Goal: Obtain resource: Download file/media

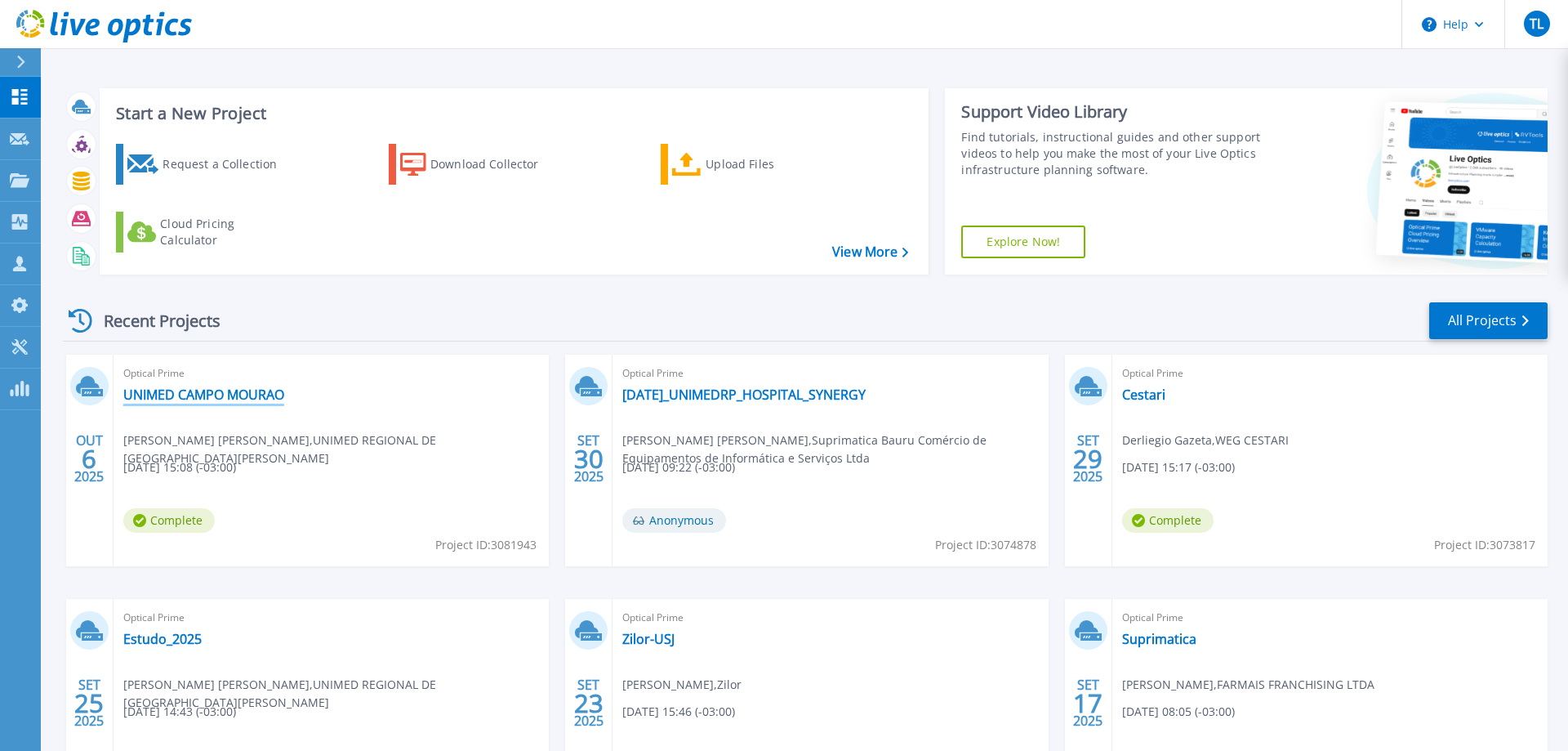
click at [248, 395] on link "UNIMED CAMPO MOURAO" at bounding box center [203, 395] width 161 height 17
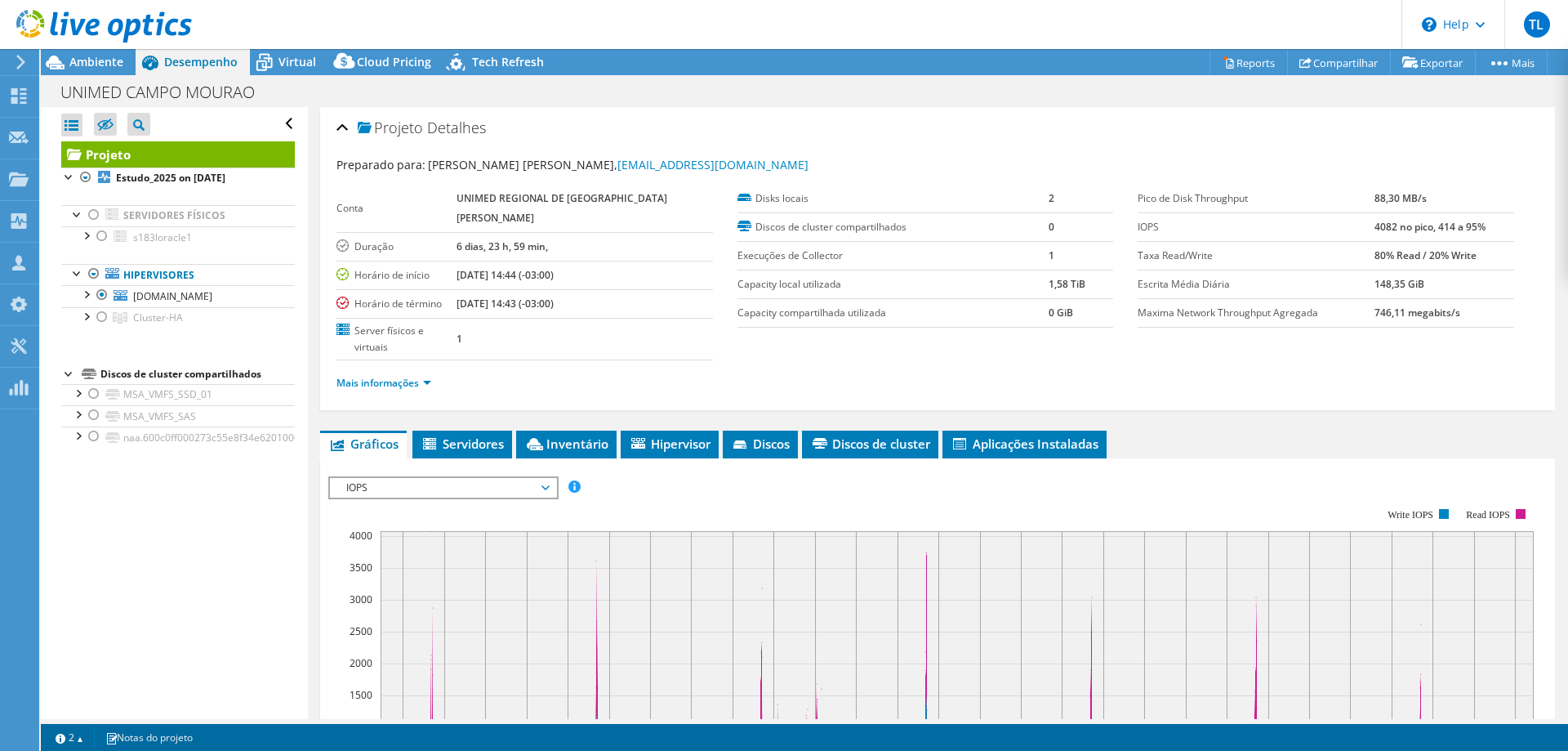
select select "USD"
click at [104, 54] on div at bounding box center [96, 27] width 192 height 55
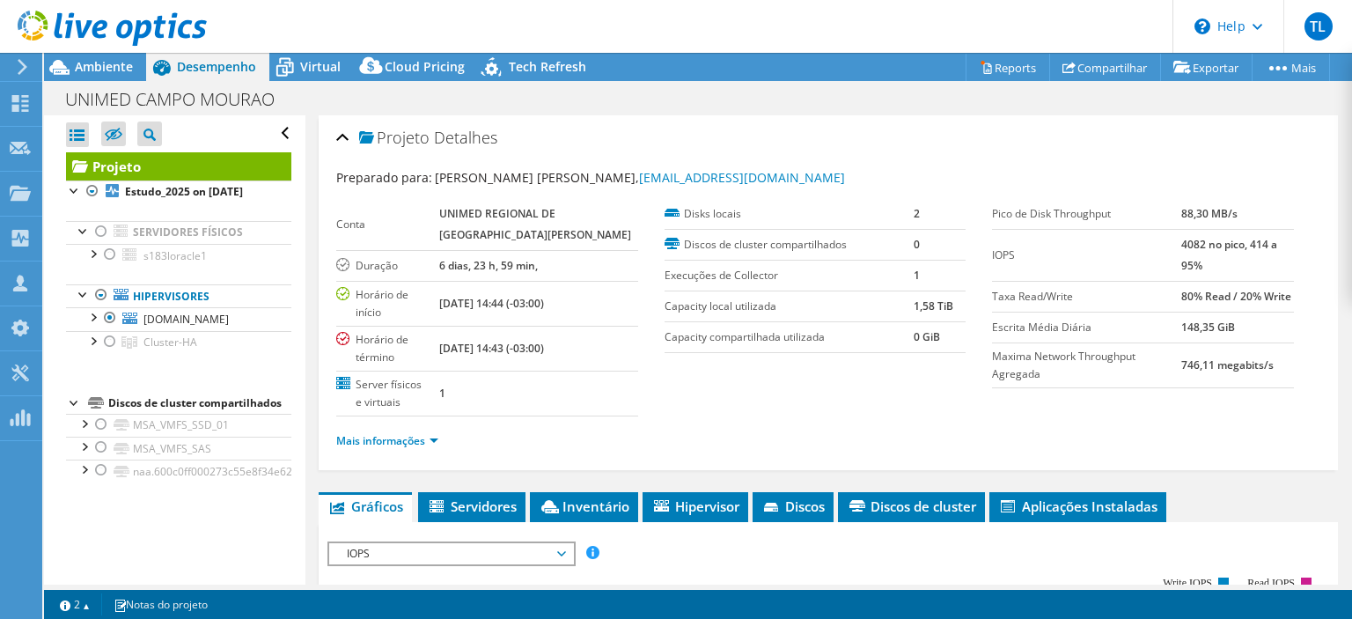
click at [591, 431] on div "Mais informações" at bounding box center [828, 440] width 984 height 49
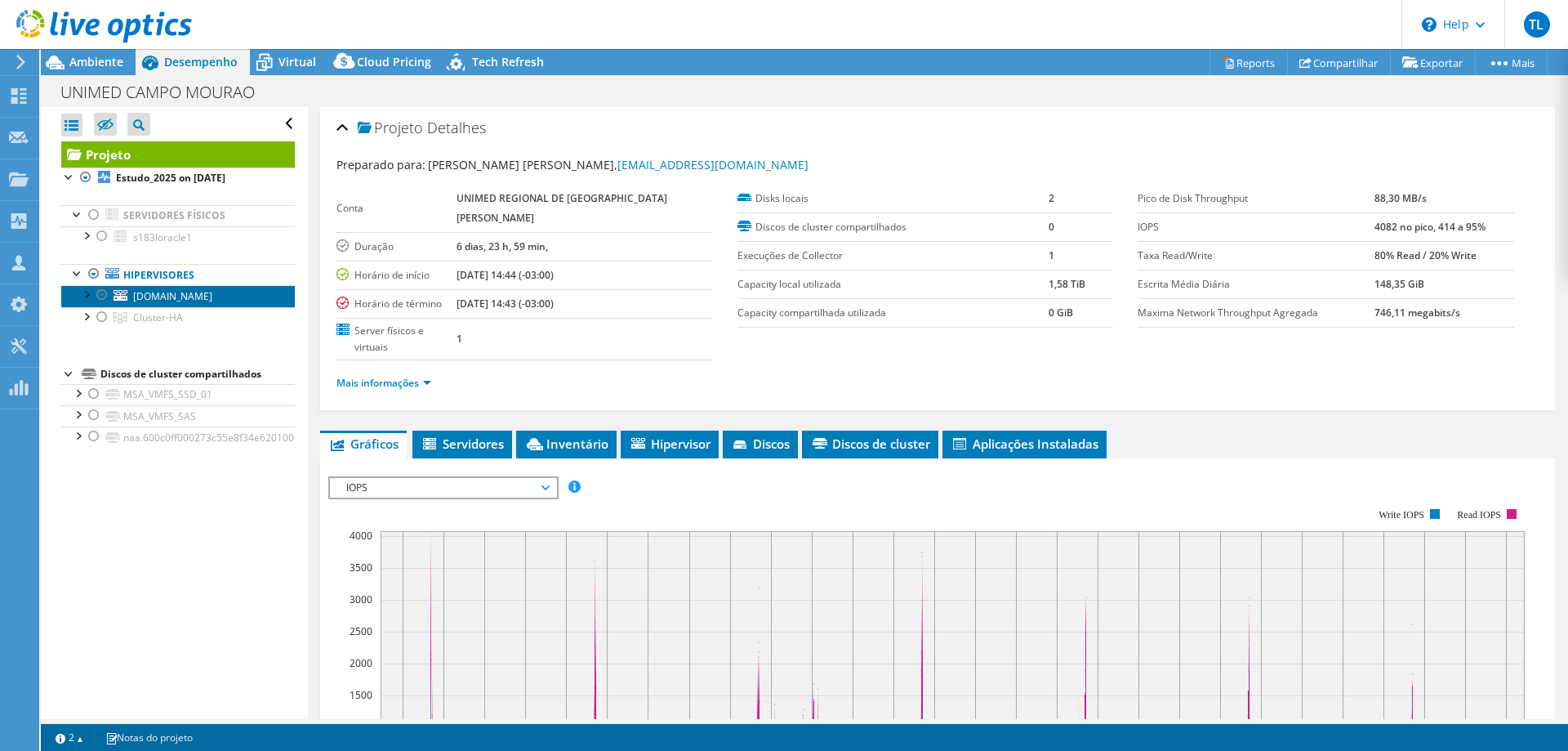
click at [164, 304] on link "[DOMAIN_NAME]" at bounding box center [178, 295] width 234 height 21
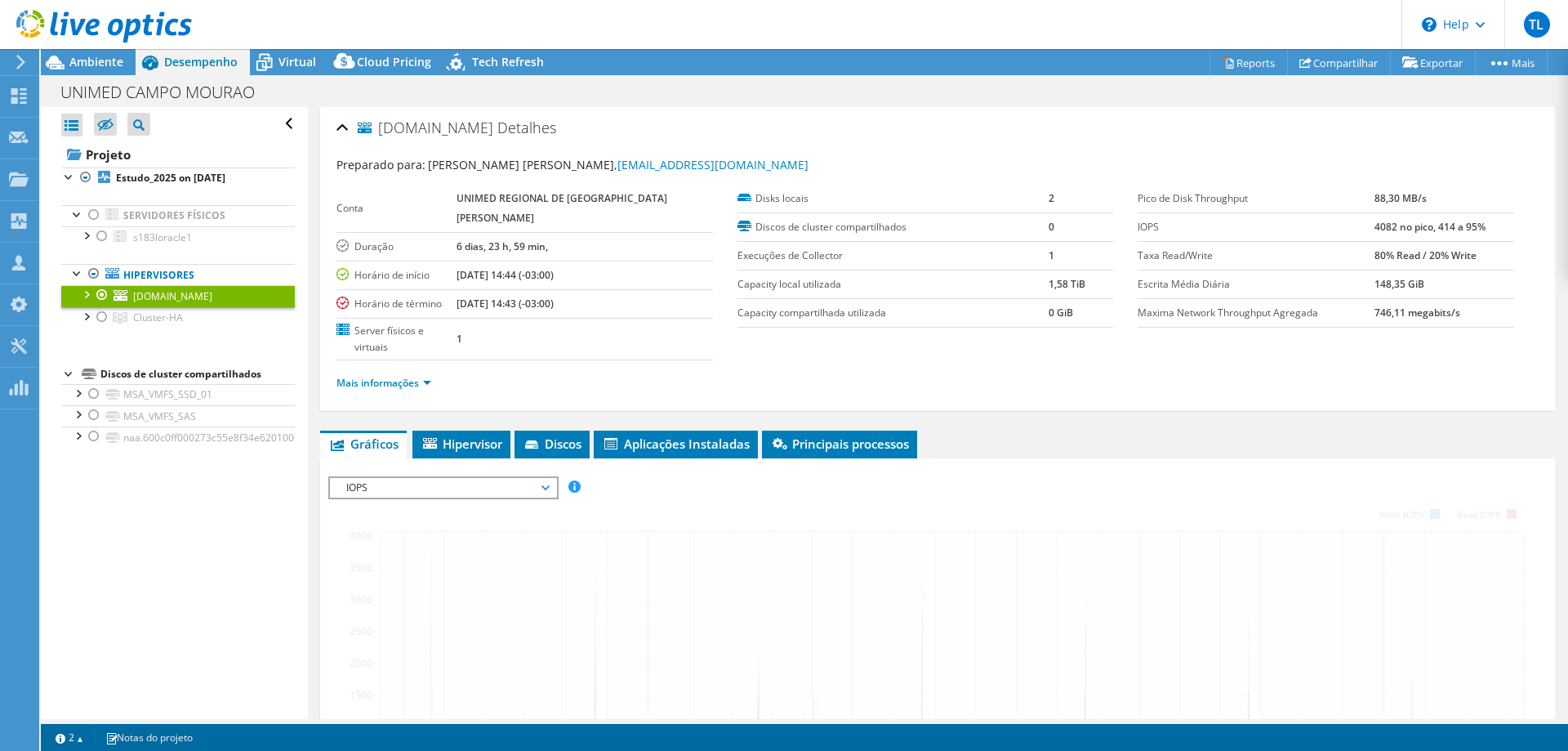
click at [545, 478] on span "IOPS" at bounding box center [443, 487] width 210 height 19
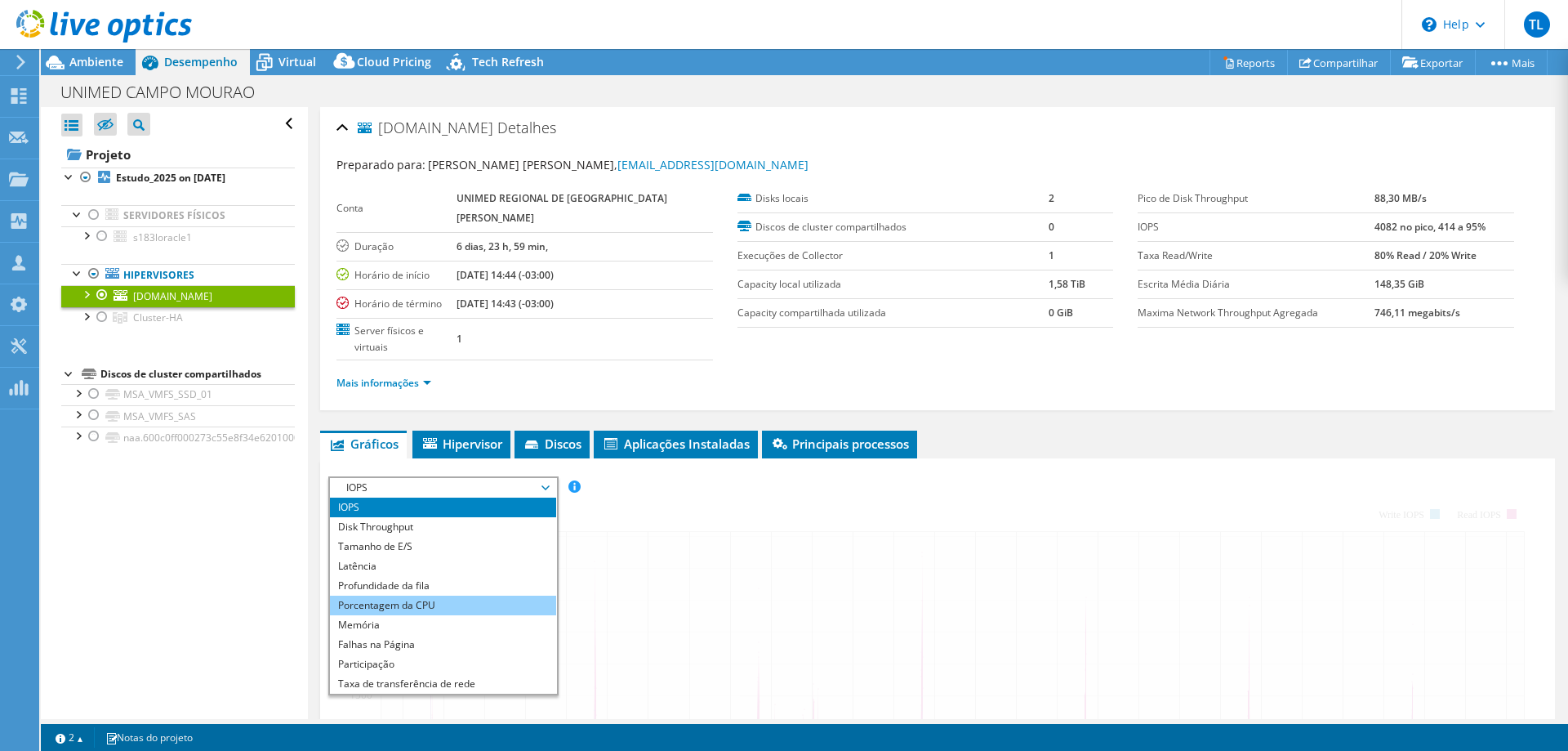
click at [434, 596] on li "Porcentagem da CPU" at bounding box center [443, 605] width 226 height 19
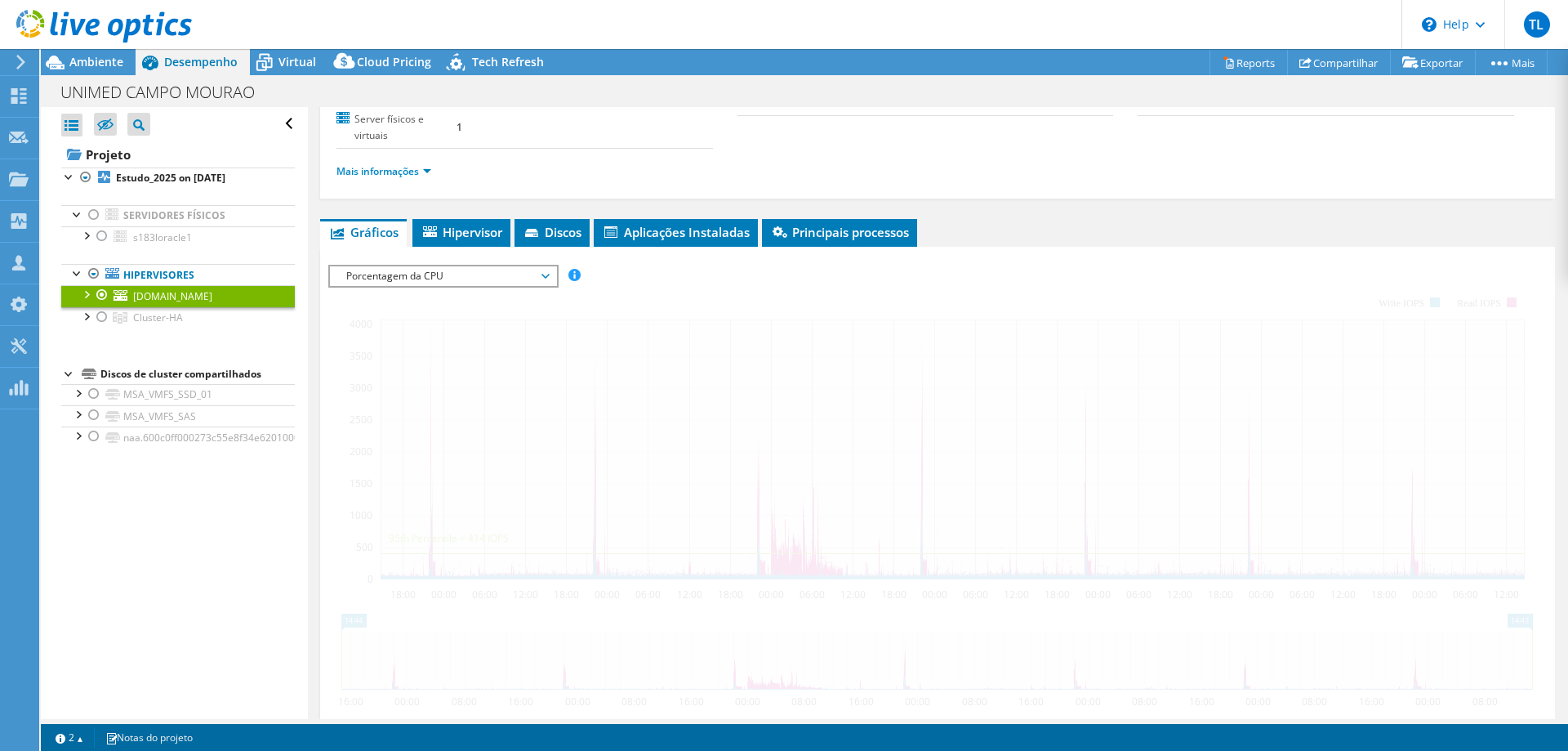
scroll to position [250, 0]
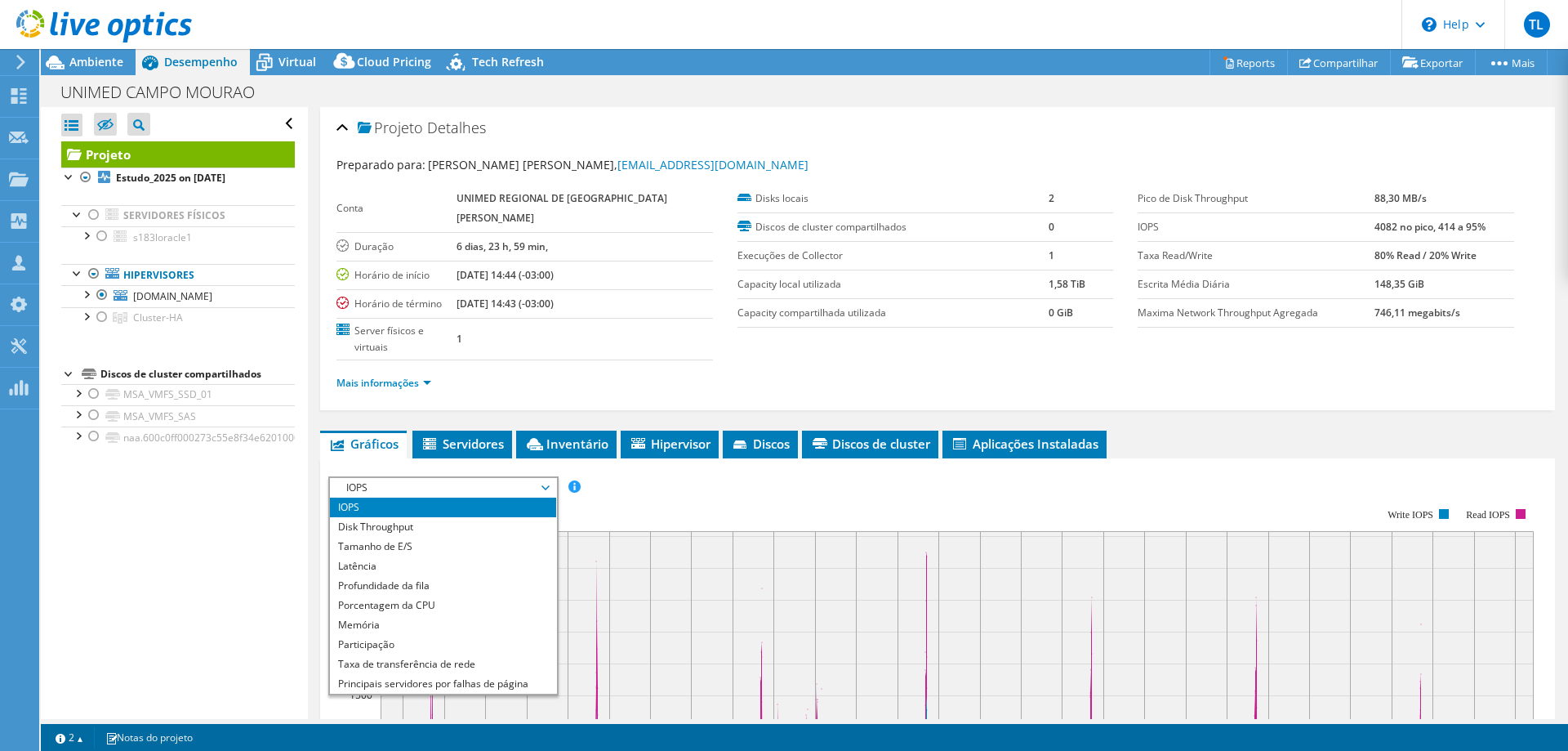
select select "USD"
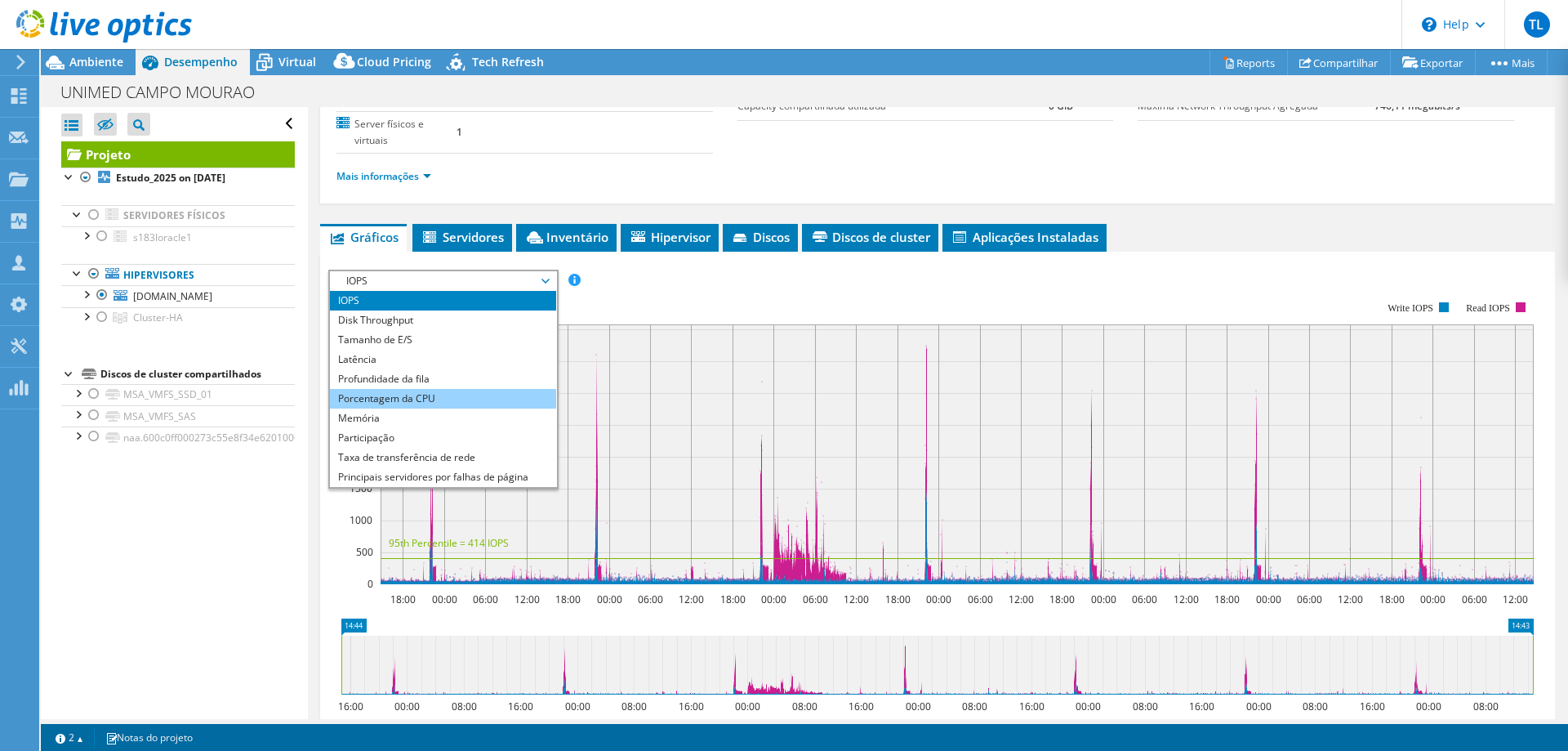
click at [435, 389] on li "Porcentagem da CPU" at bounding box center [443, 398] width 226 height 19
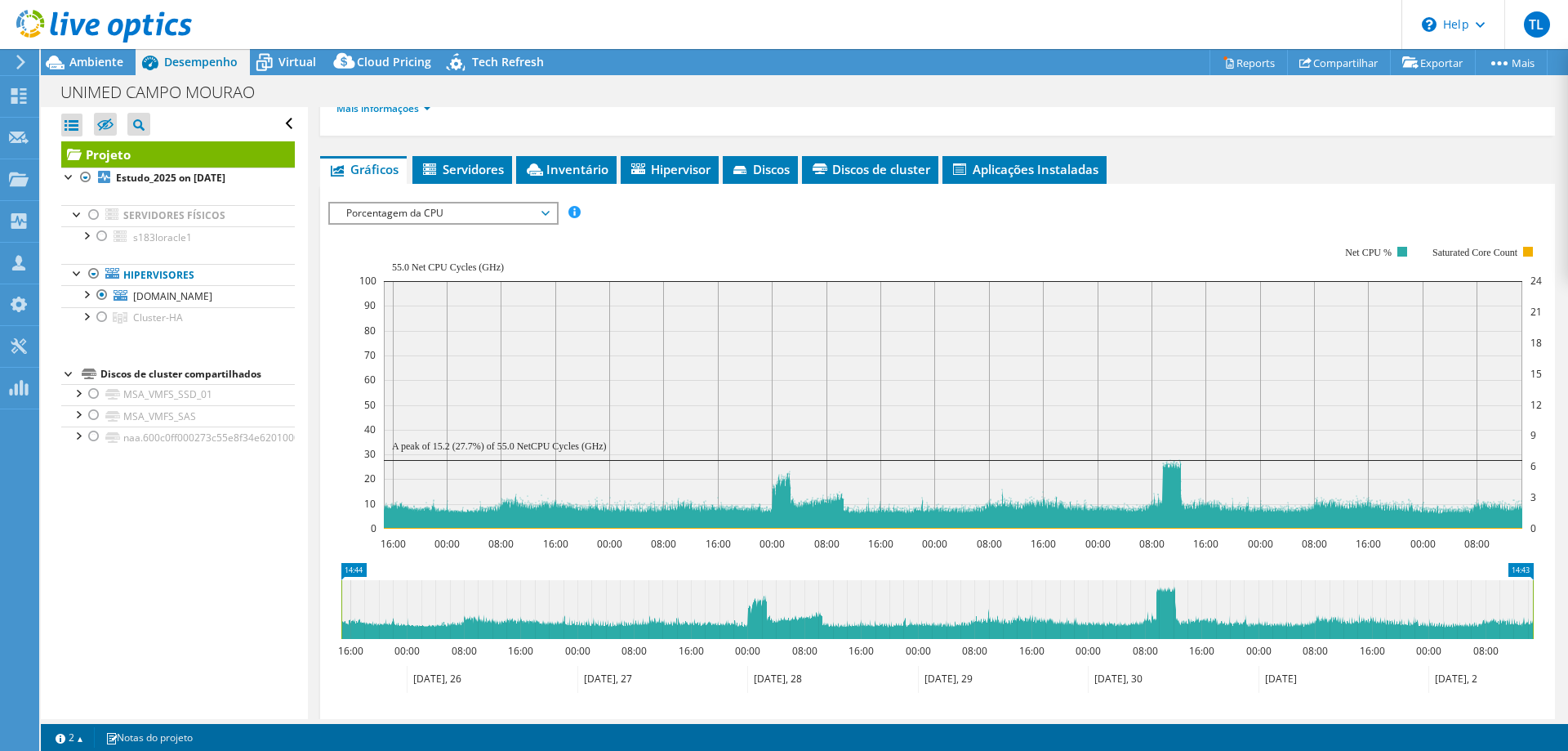
scroll to position [303, 0]
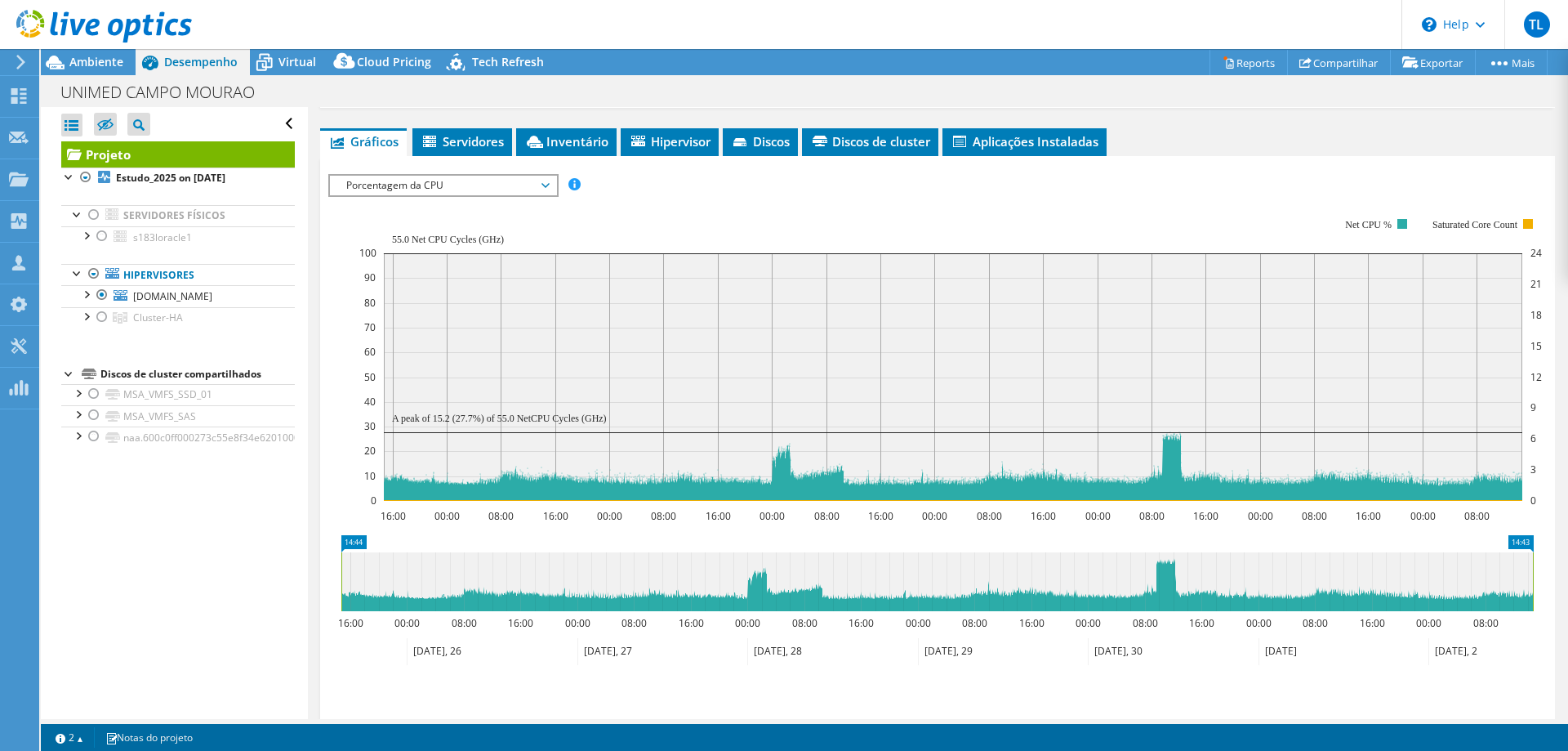
click at [491, 196] on rect at bounding box center [950, 359] width 1182 height 327
click at [507, 175] on span "Porcentagem da CPU" at bounding box center [443, 185] width 210 height 19
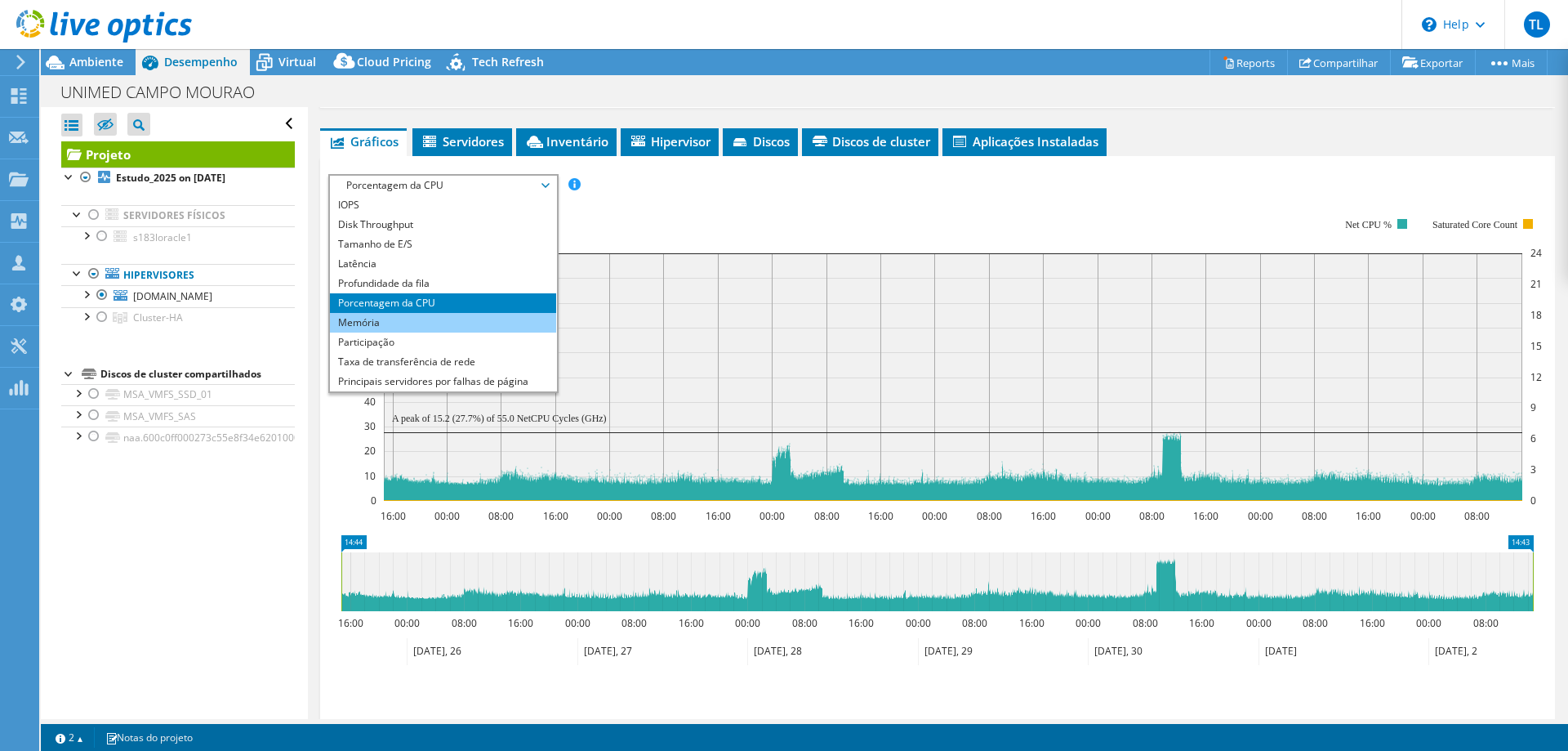
click at [395, 313] on li "Memória" at bounding box center [443, 322] width 226 height 19
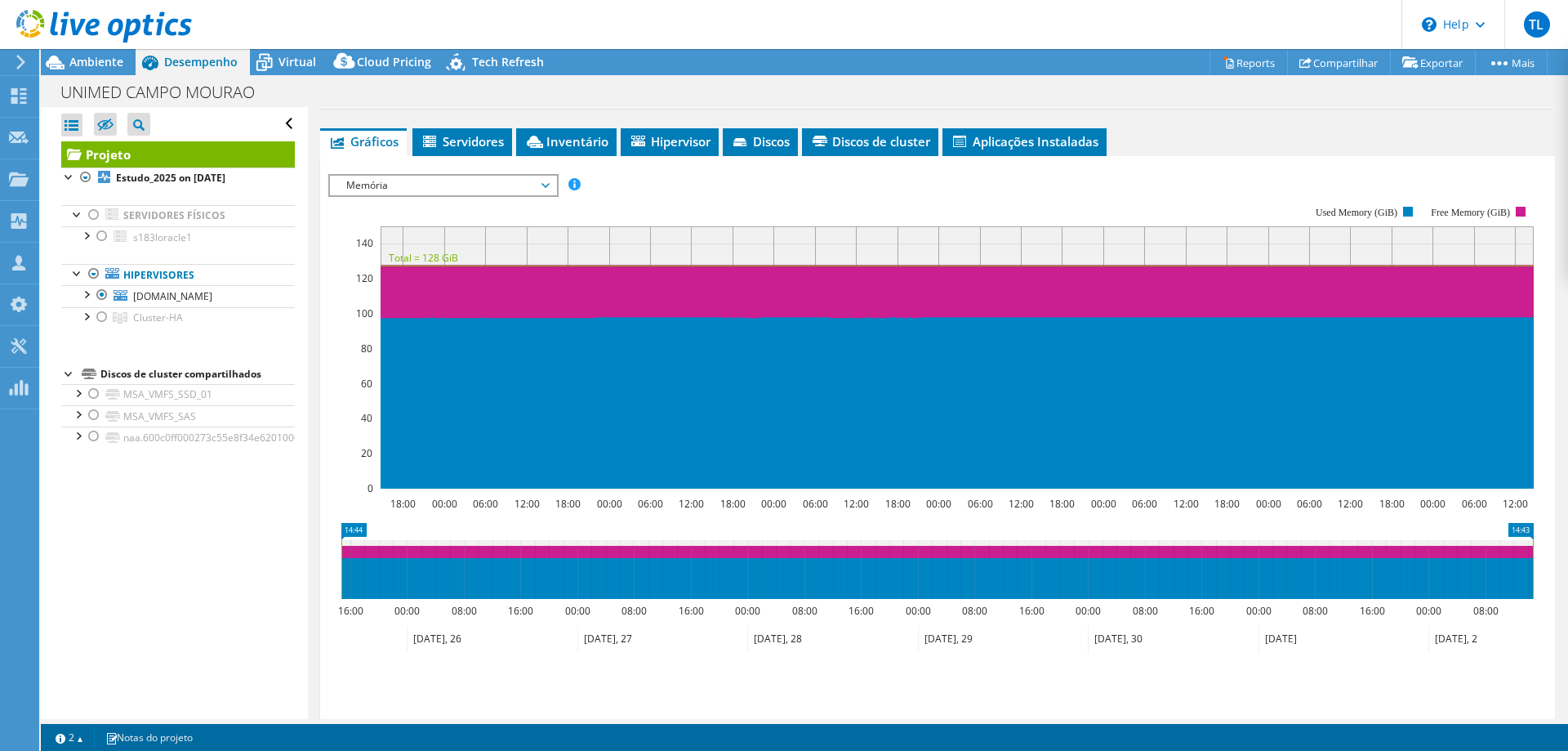
click at [528, 175] on span "Memória" at bounding box center [443, 185] width 210 height 19
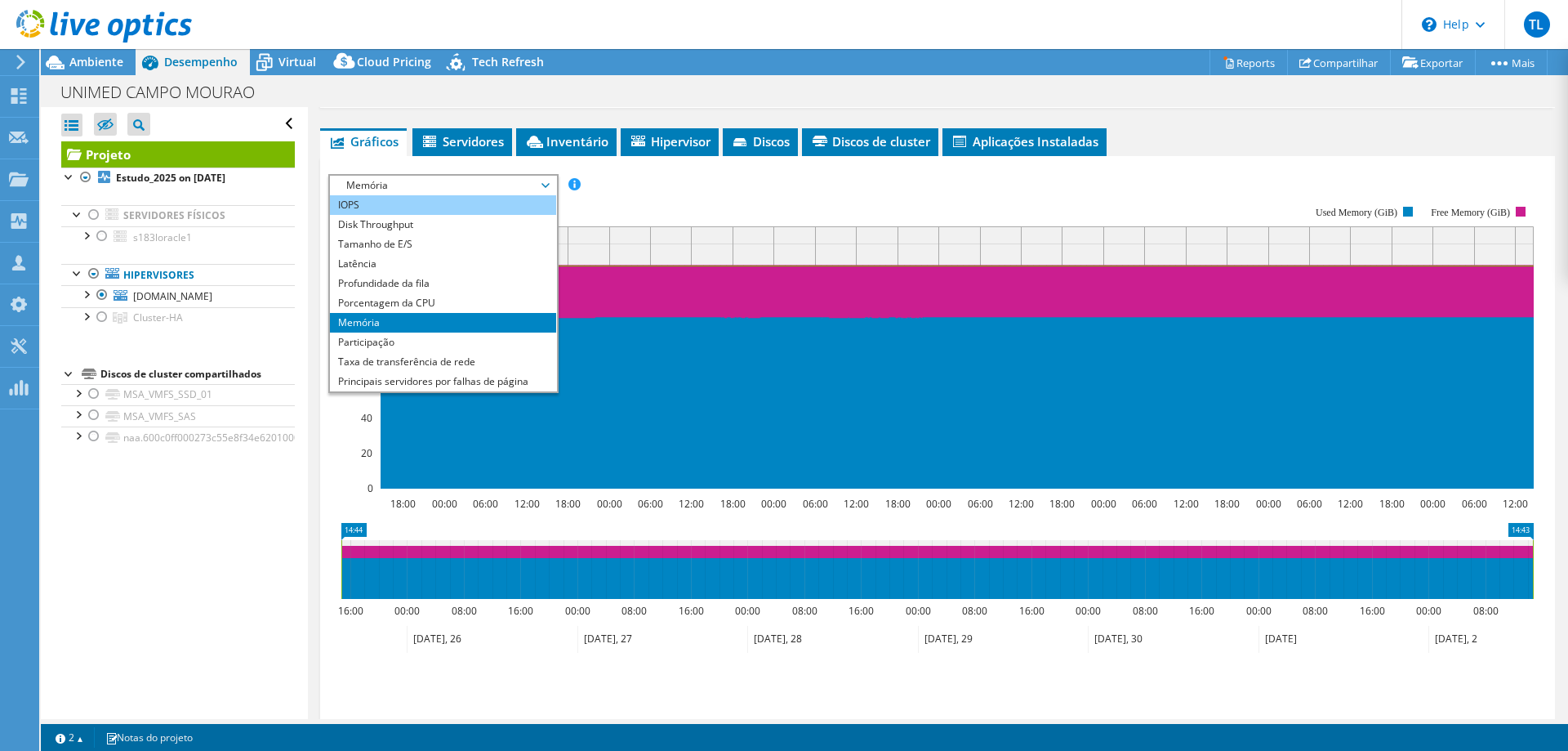
click at [392, 195] on li "IOPS" at bounding box center [443, 204] width 226 height 19
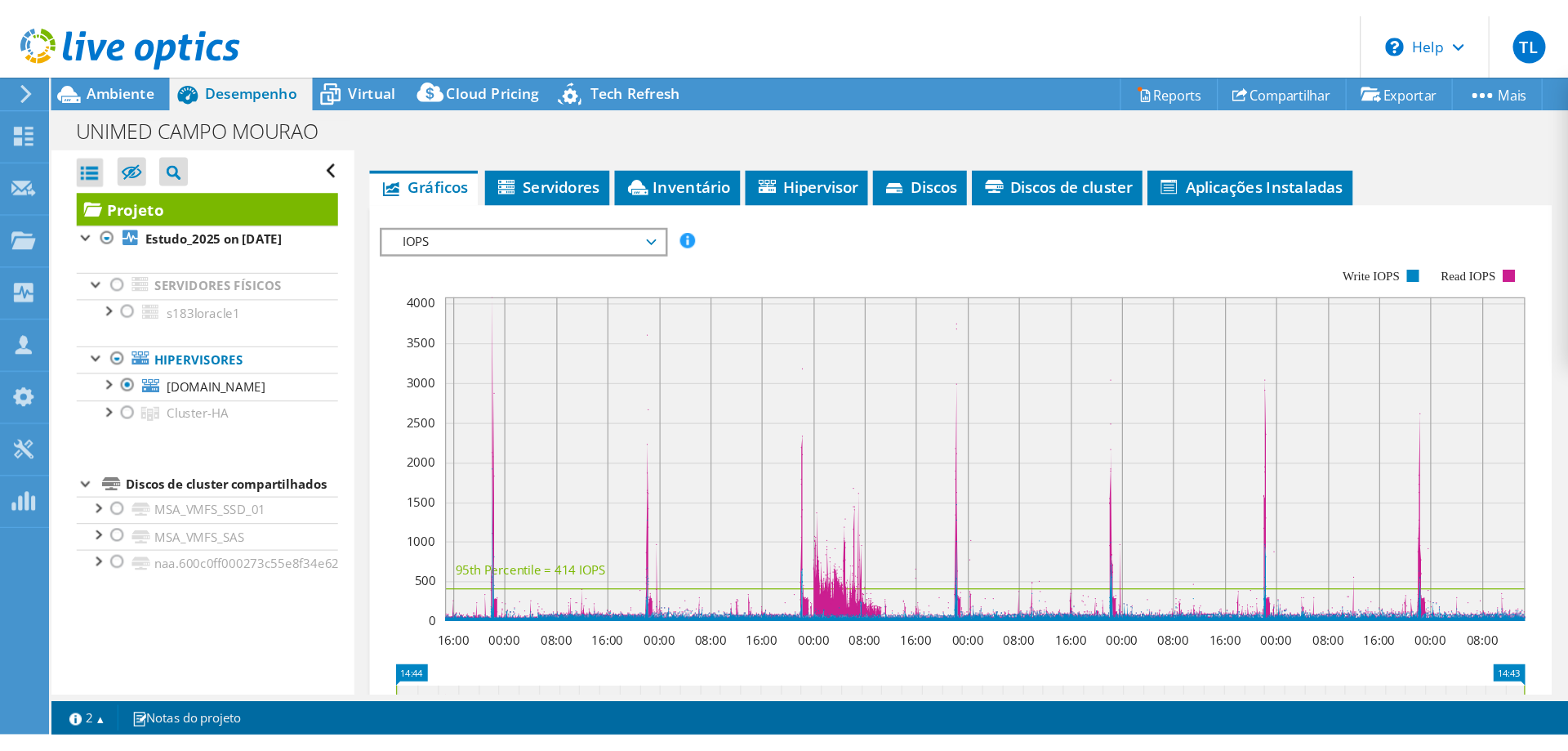
scroll to position [0, 0]
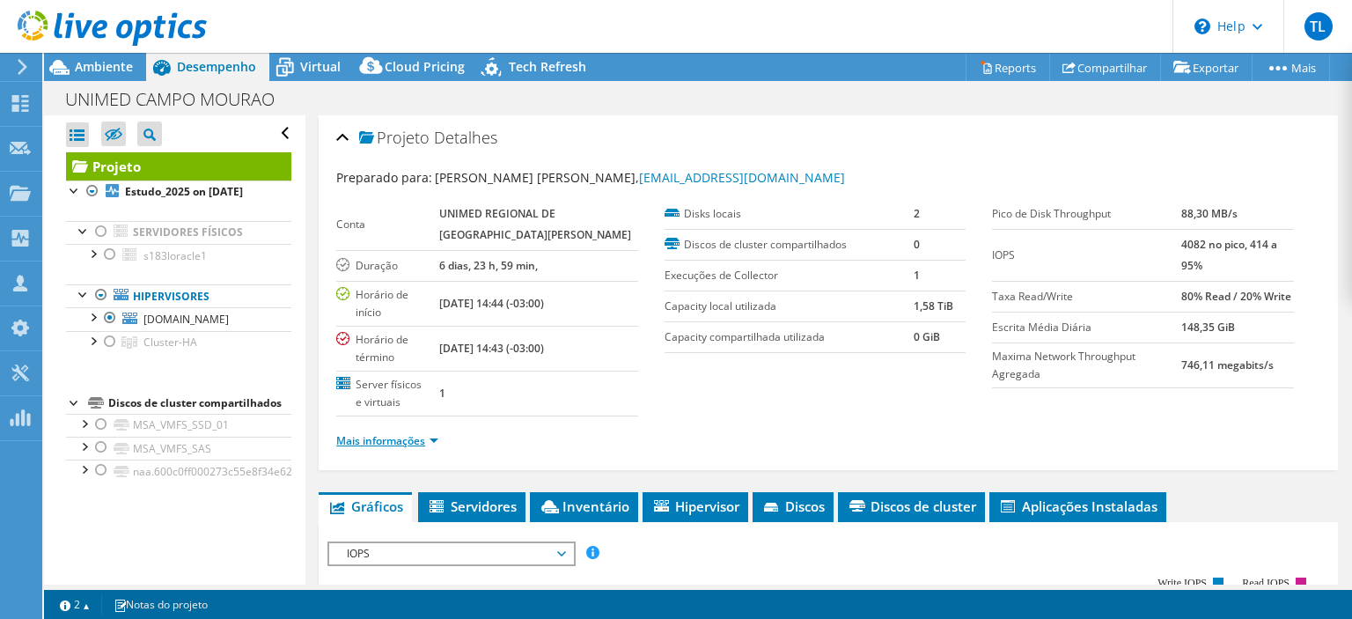
drag, startPoint x: 449, startPoint y: 411, endPoint x: 438, endPoint y: 413, distance: 10.7
click at [448, 431] on li "Mais informações" at bounding box center [392, 440] width 113 height 19
click at [434, 433] on link "Mais informações" at bounding box center [387, 440] width 102 height 15
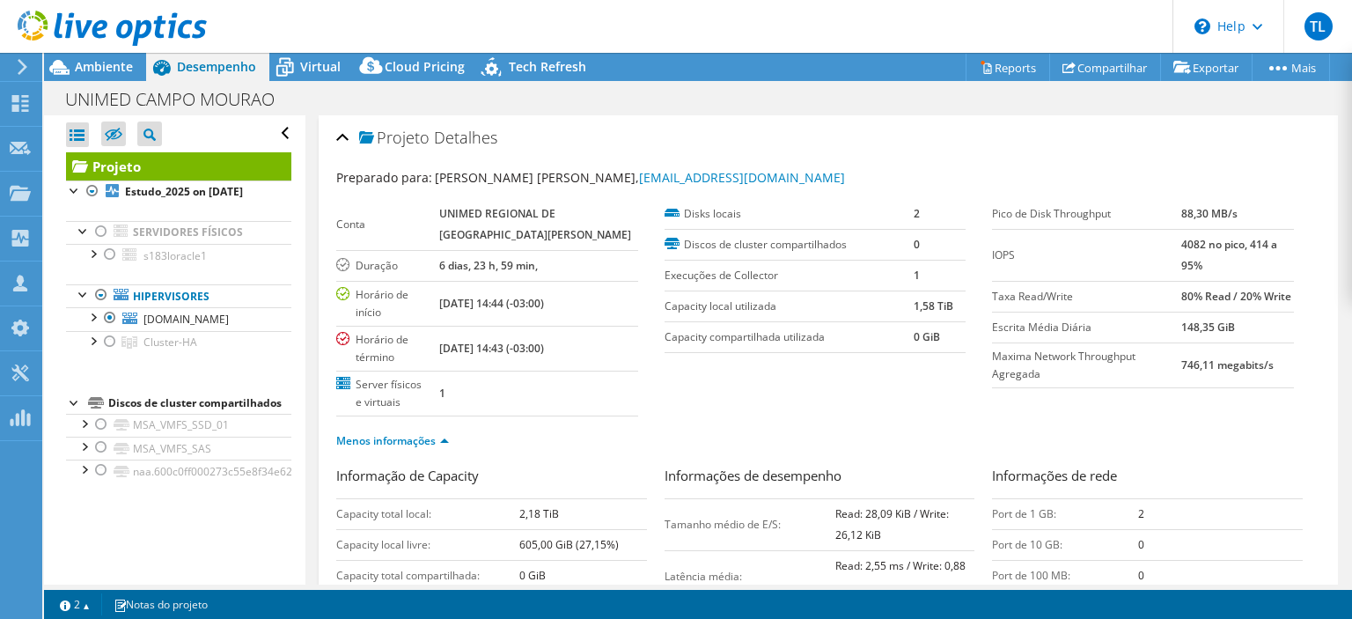
click at [848, 121] on div "Projeto Detalhes" at bounding box center [828, 139] width 984 height 38
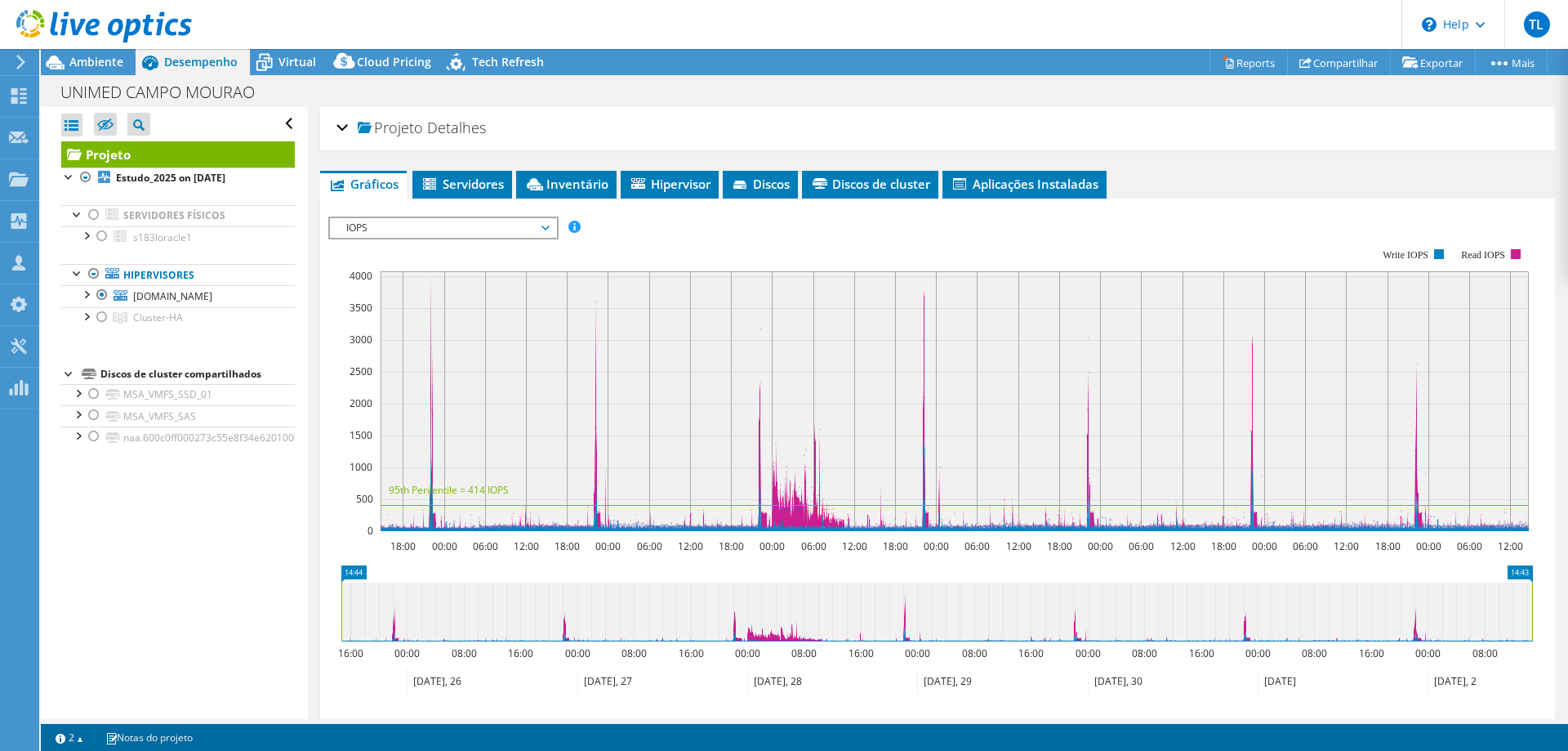
click at [465, 237] on div "IOPS IOPS Disk Throughput Tamanho de E/S Latência Profundidade da fila Porcenta…" at bounding box center [443, 227] width 230 height 23
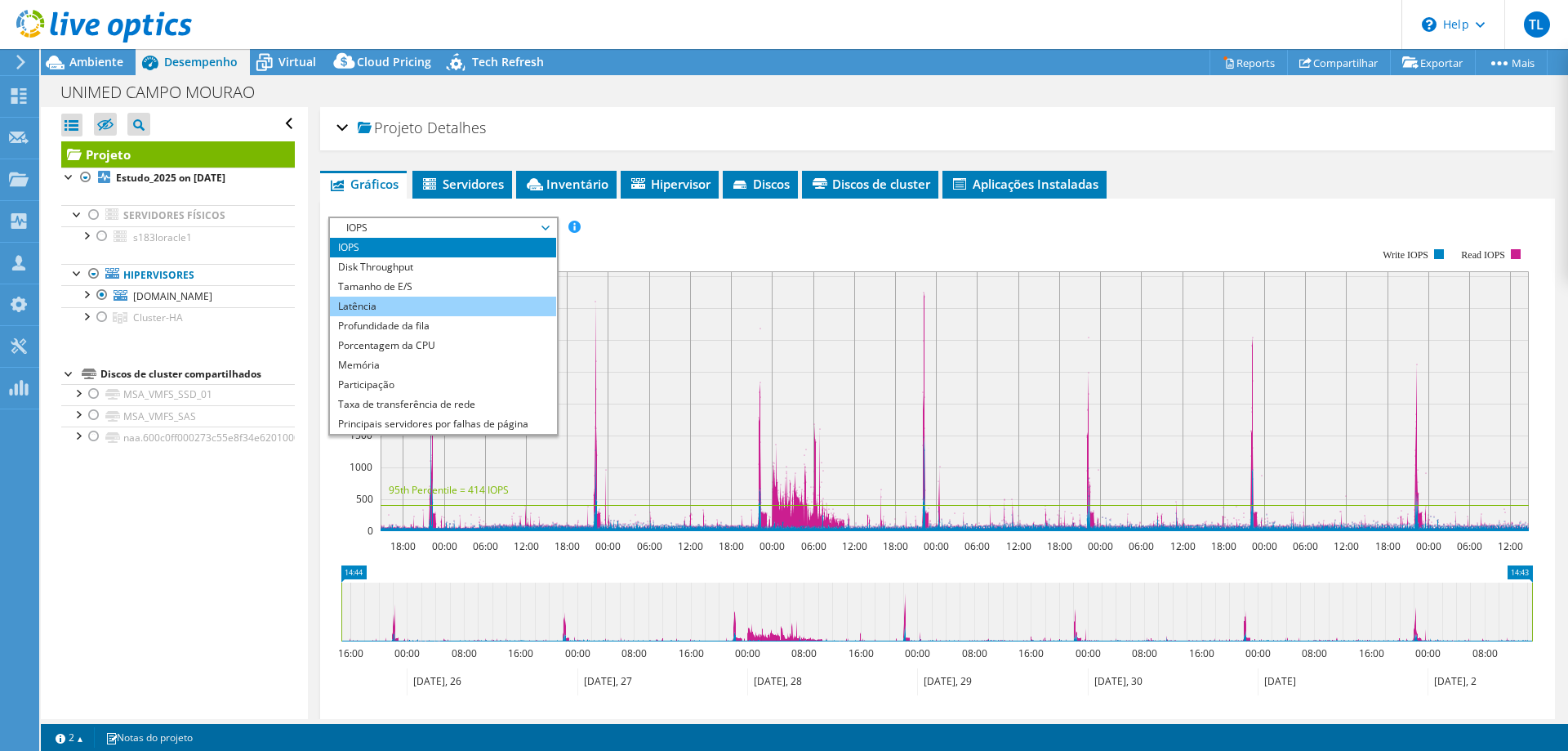
click at [431, 305] on li "Latência" at bounding box center [443, 305] width 226 height 19
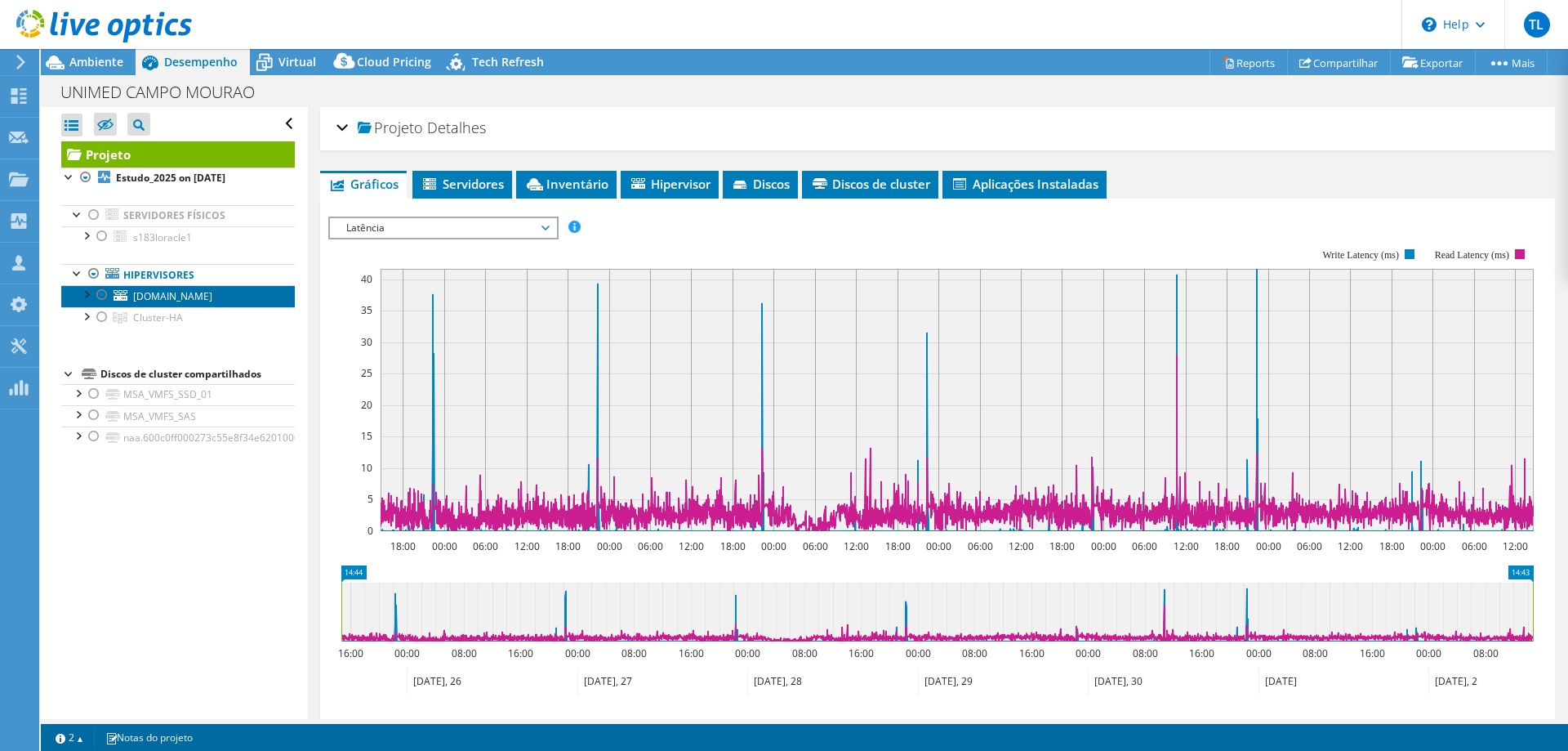
click at [208, 302] on span "[DOMAIN_NAME]" at bounding box center [172, 296] width 79 height 14
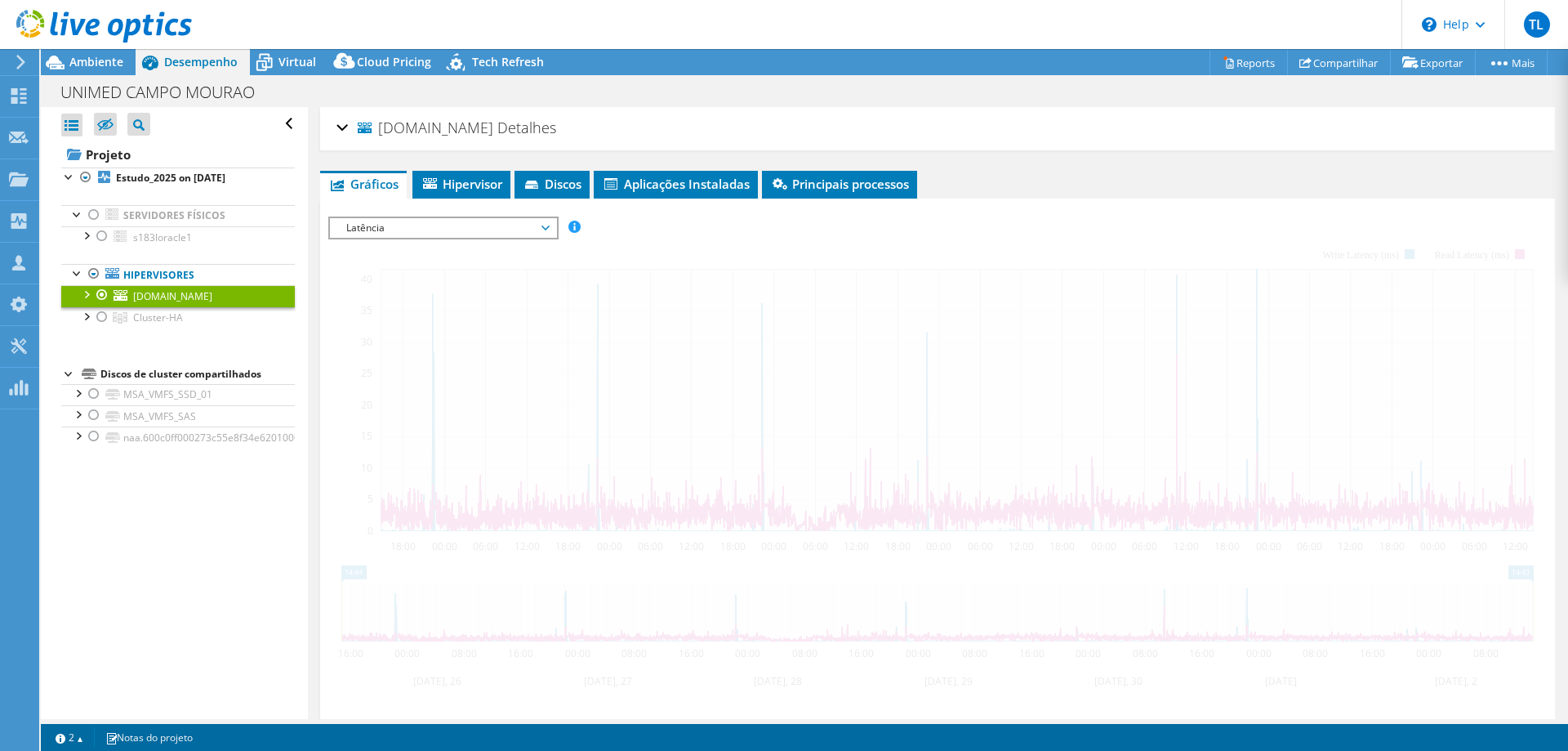
click at [89, 297] on div at bounding box center [86, 293] width 17 height 17
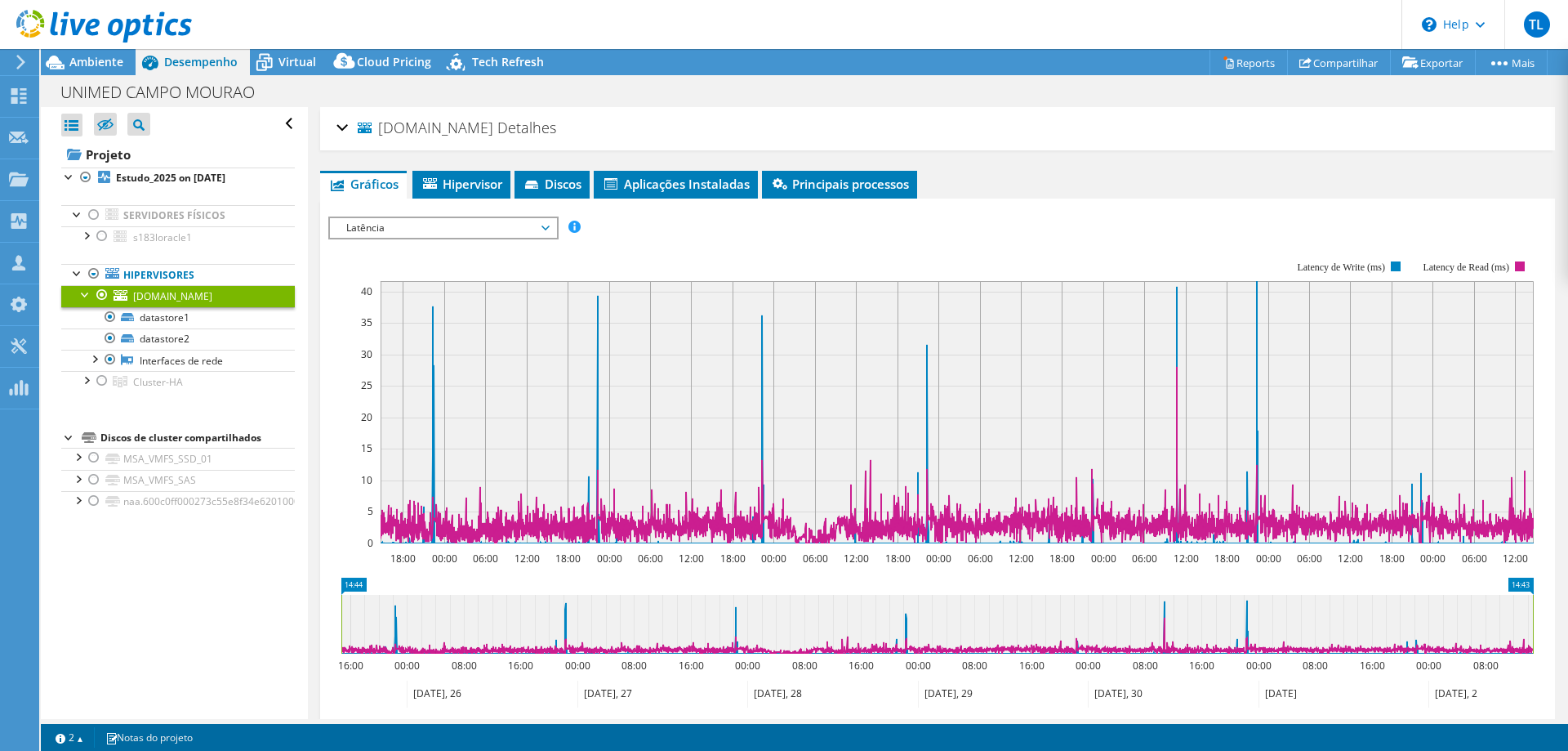
click at [89, 297] on div at bounding box center [86, 293] width 17 height 17
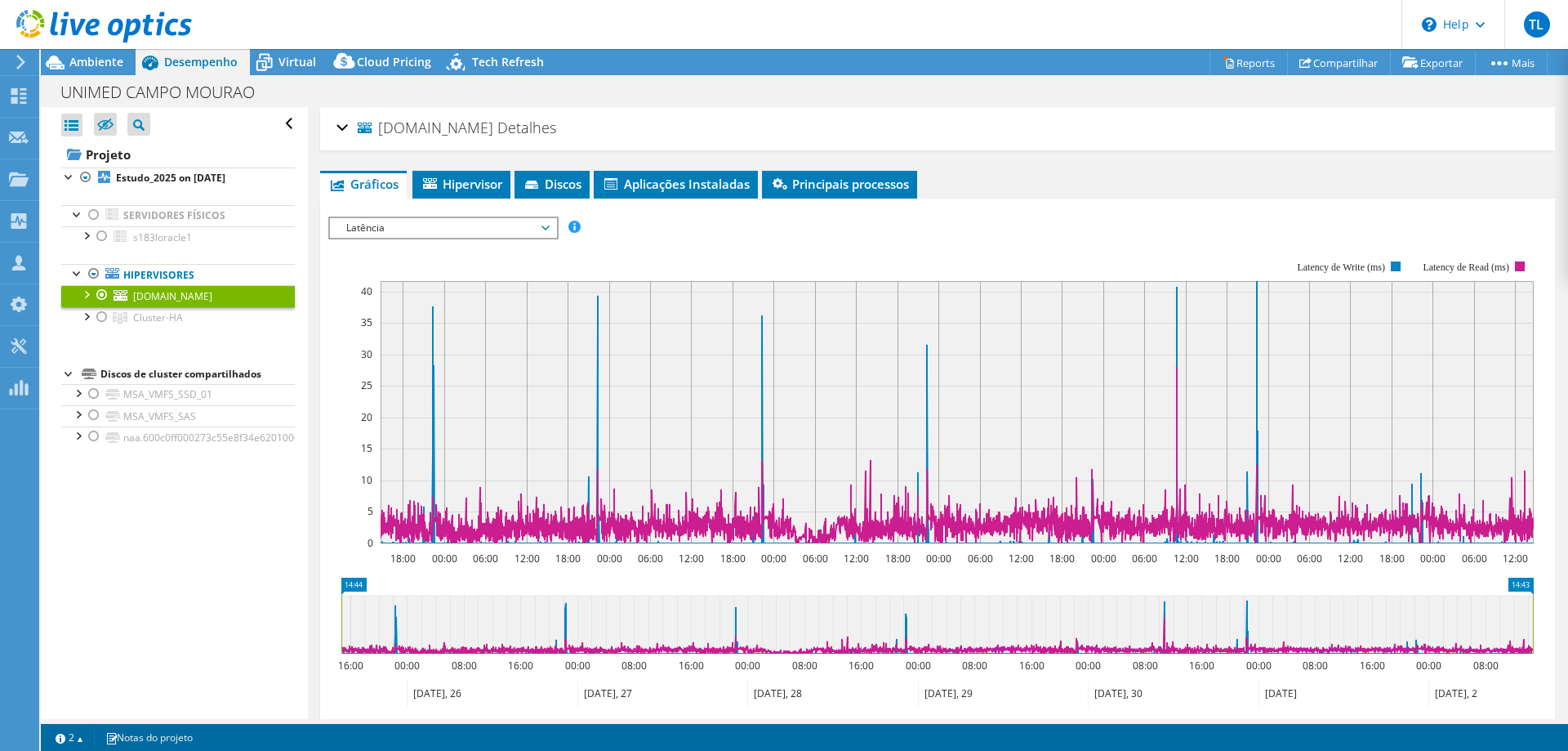
click at [338, 128] on div "[DOMAIN_NAME] Detalhes" at bounding box center [938, 129] width 1202 height 35
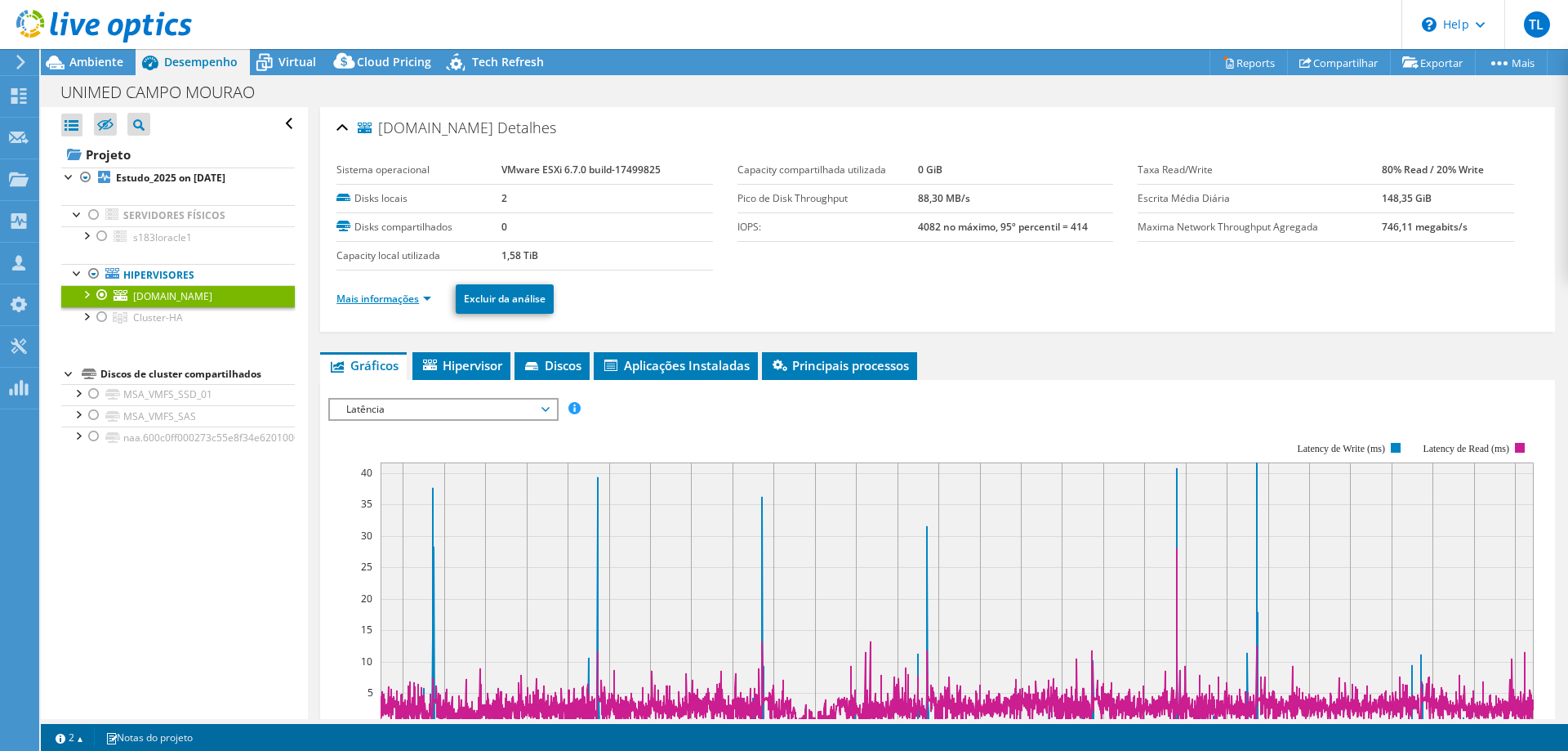
click at [379, 291] on link "Mais informações" at bounding box center [384, 298] width 95 height 14
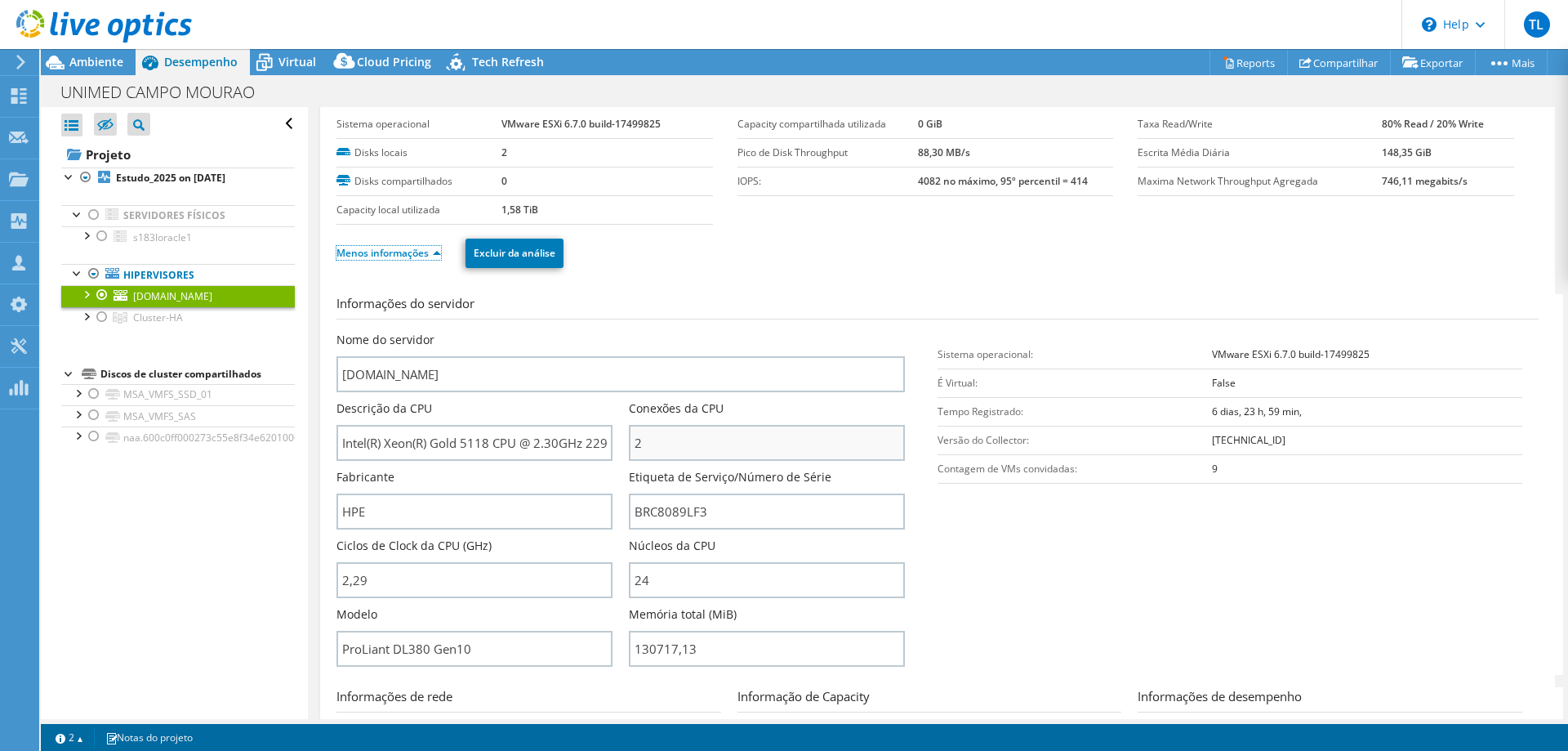
scroll to position [84, 0]
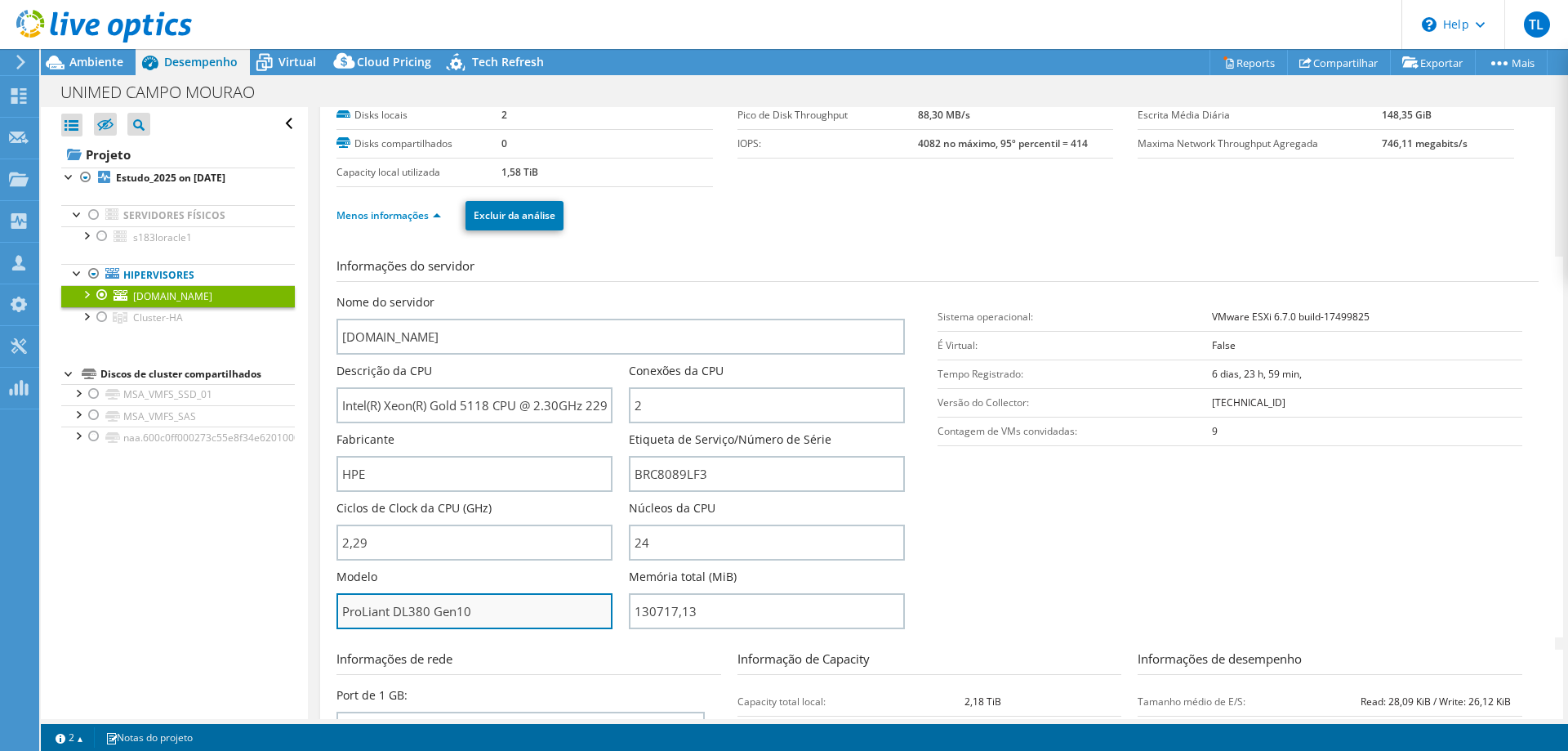
drag, startPoint x: 470, startPoint y: 610, endPoint x: 330, endPoint y: 603, distance: 140.2
click at [337, 603] on input "ProLiant DL380 Gen10" at bounding box center [474, 611] width 276 height 36
click at [90, 278] on div at bounding box center [94, 273] width 17 height 19
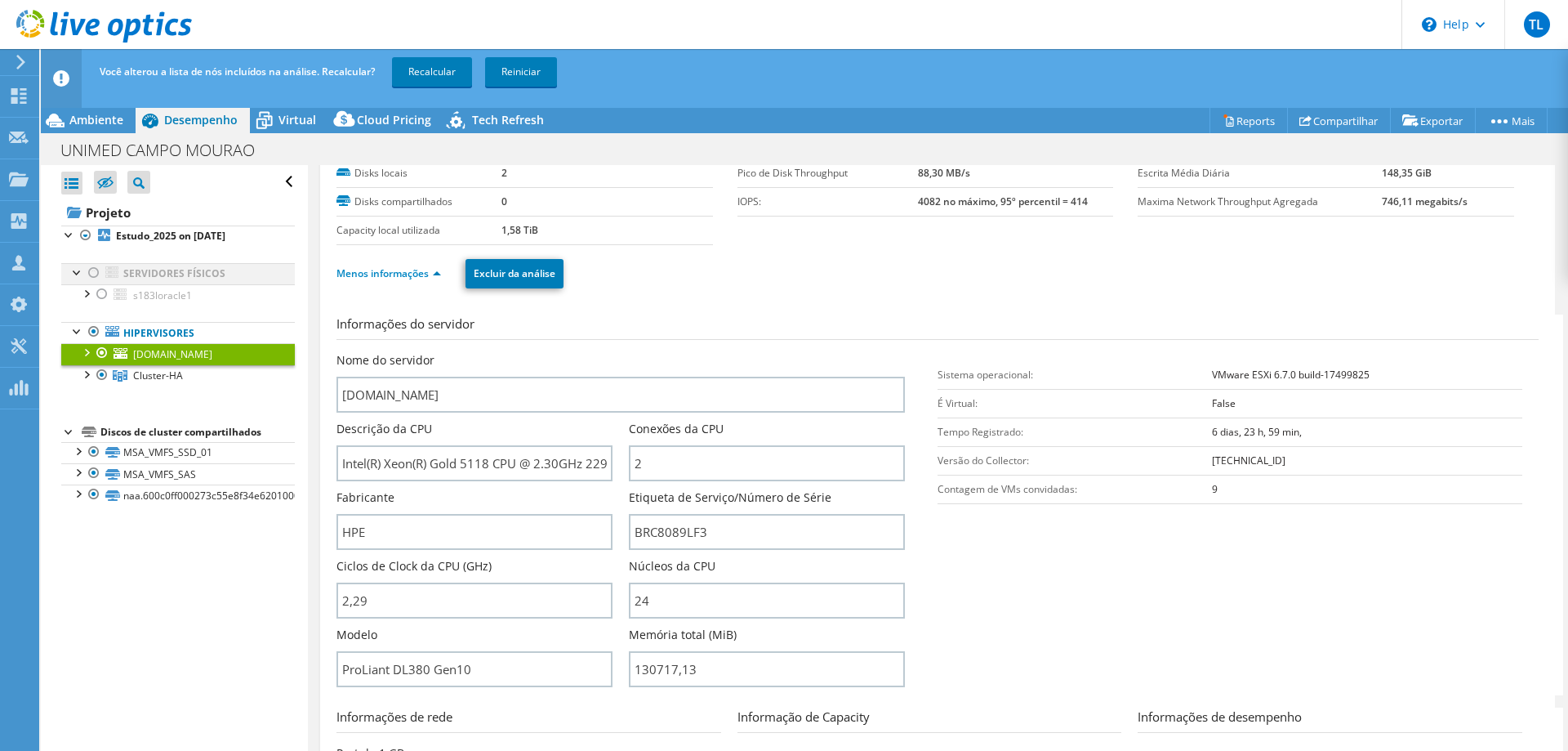
click at [92, 275] on div at bounding box center [94, 272] width 17 height 19
click at [85, 332] on div at bounding box center [94, 331] width 17 height 19
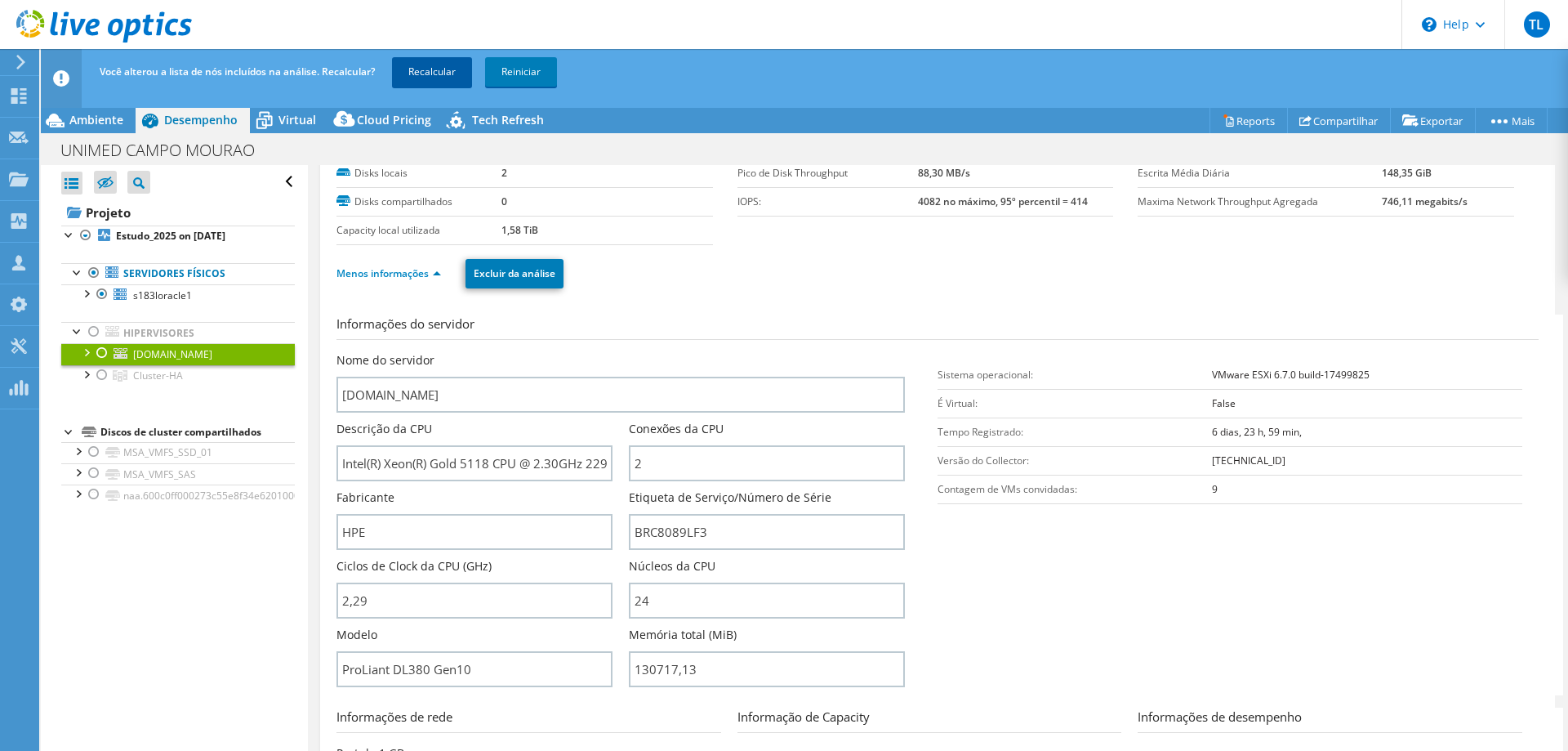
click at [437, 79] on link "Recalcular" at bounding box center [431, 72] width 80 height 30
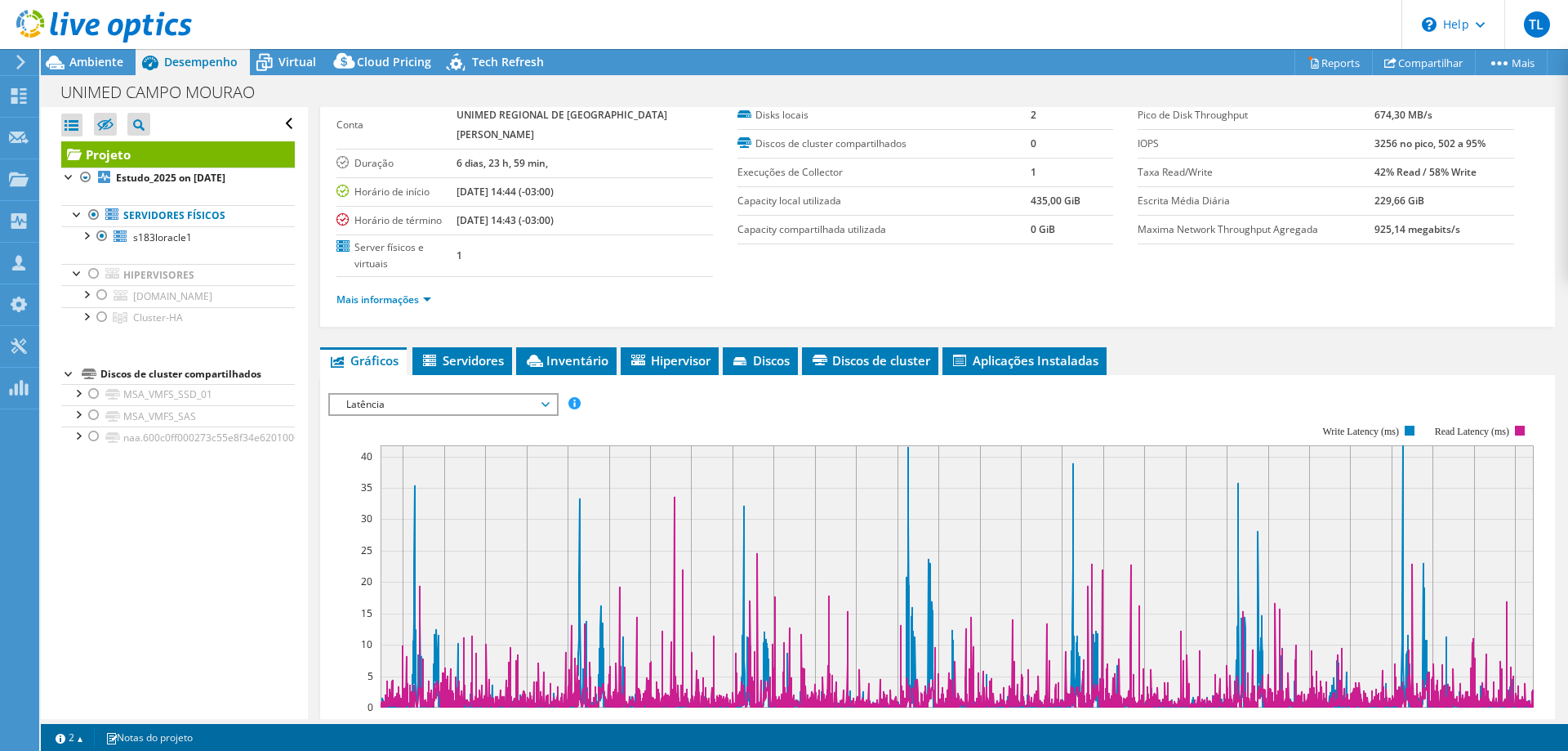
click at [115, 53] on div at bounding box center [96, 27] width 192 height 55
click at [113, 62] on span "Ambiente" at bounding box center [96, 61] width 54 height 16
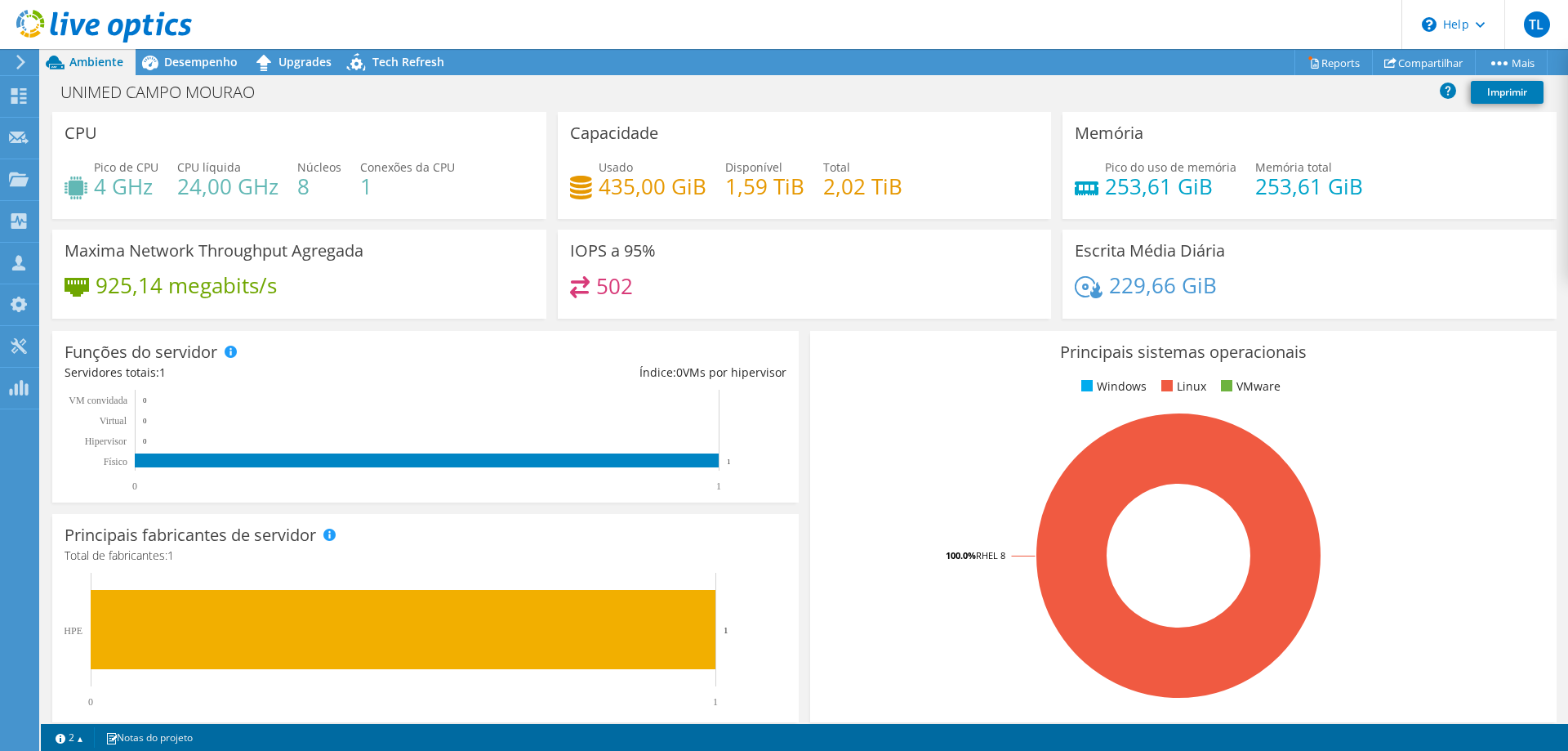
scroll to position [84, 0]
click at [1307, 65] on icon at bounding box center [1313, 62] width 12 height 12
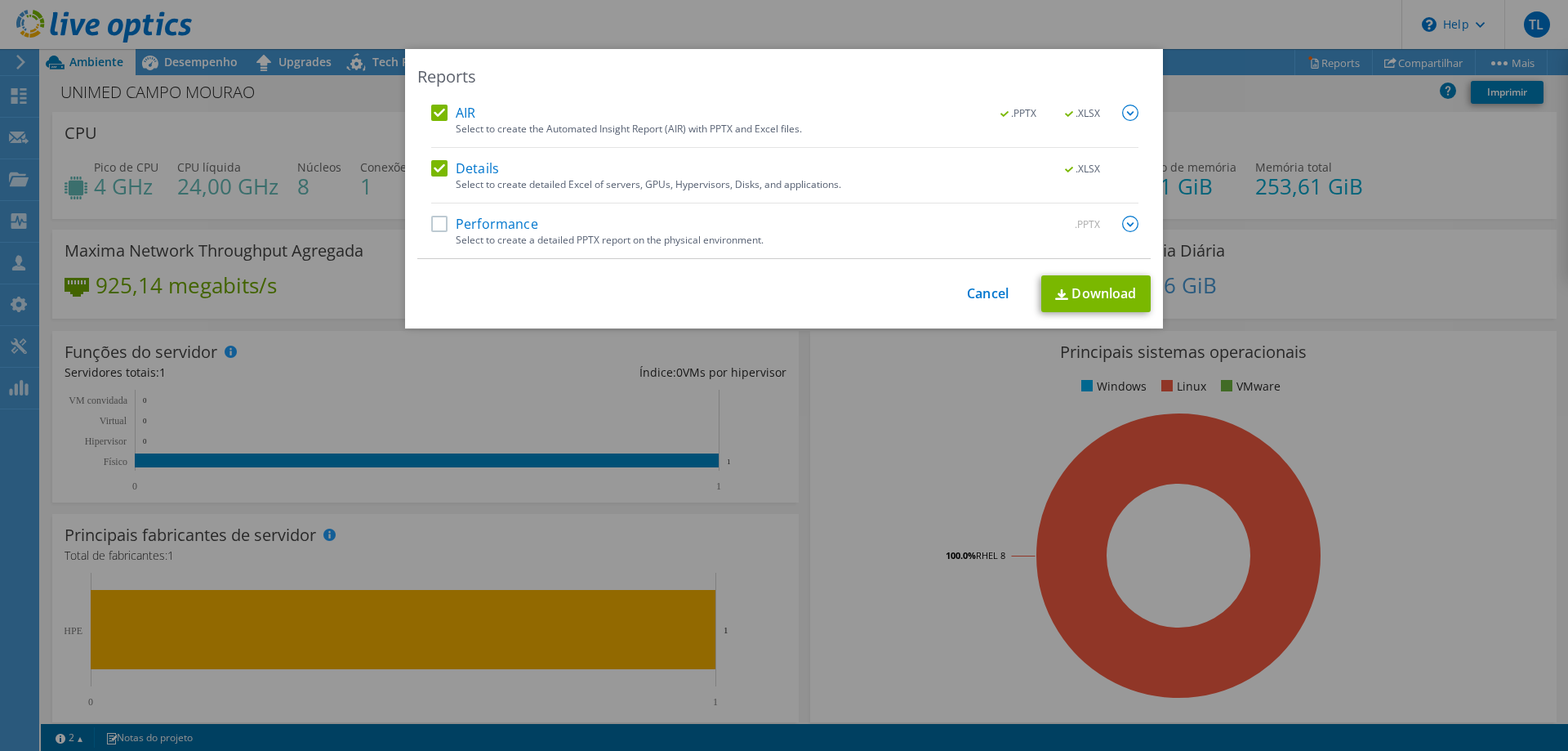
click at [436, 165] on label "Details" at bounding box center [465, 169] width 68 height 17
click at [0, 0] on input "Details" at bounding box center [0, 0] width 0 height 0
click at [1074, 289] on link "Download" at bounding box center [1096, 294] width 109 height 37
click at [979, 296] on link "Cancel" at bounding box center [987, 293] width 42 height 16
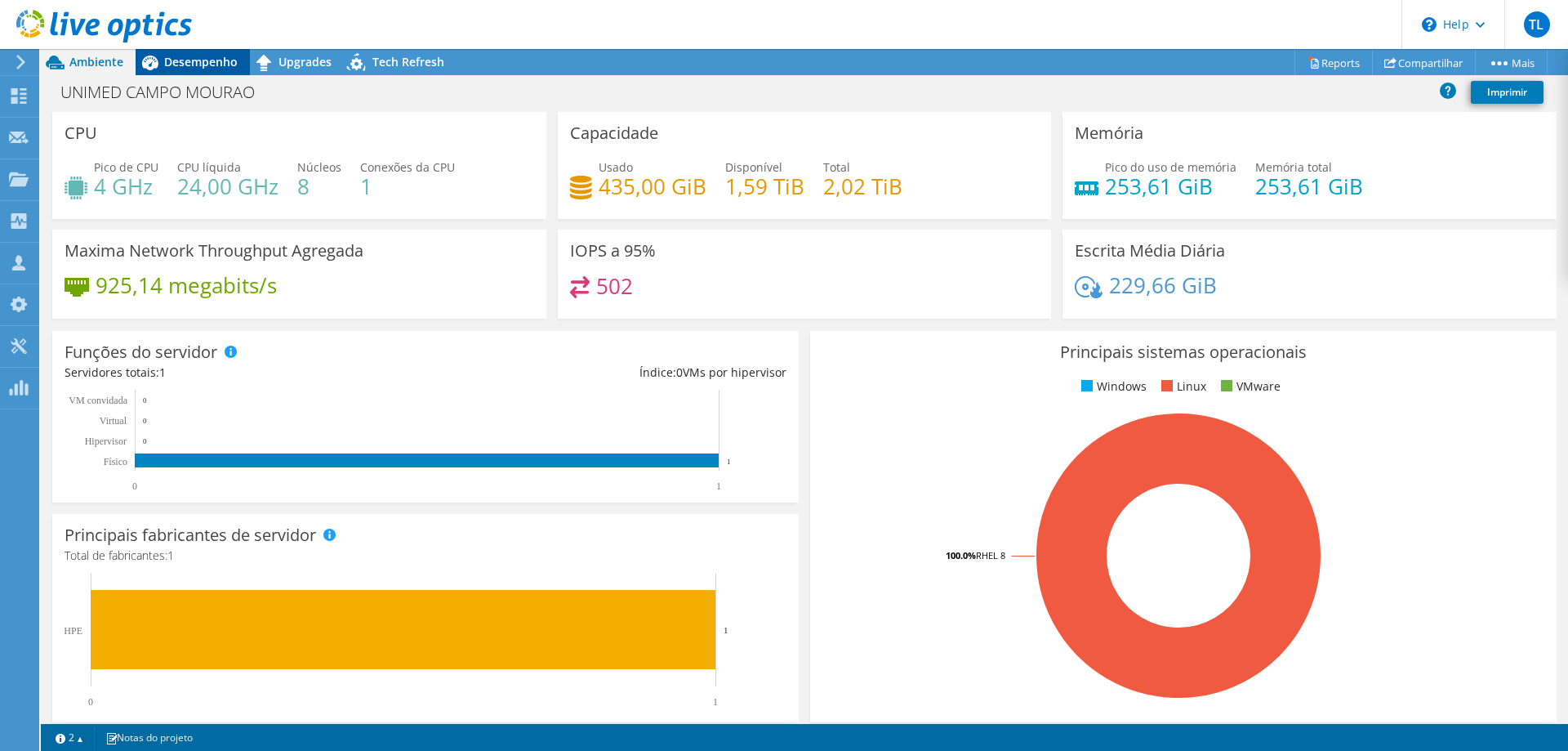
click at [210, 71] on div "Desempenho" at bounding box center [192, 62] width 114 height 26
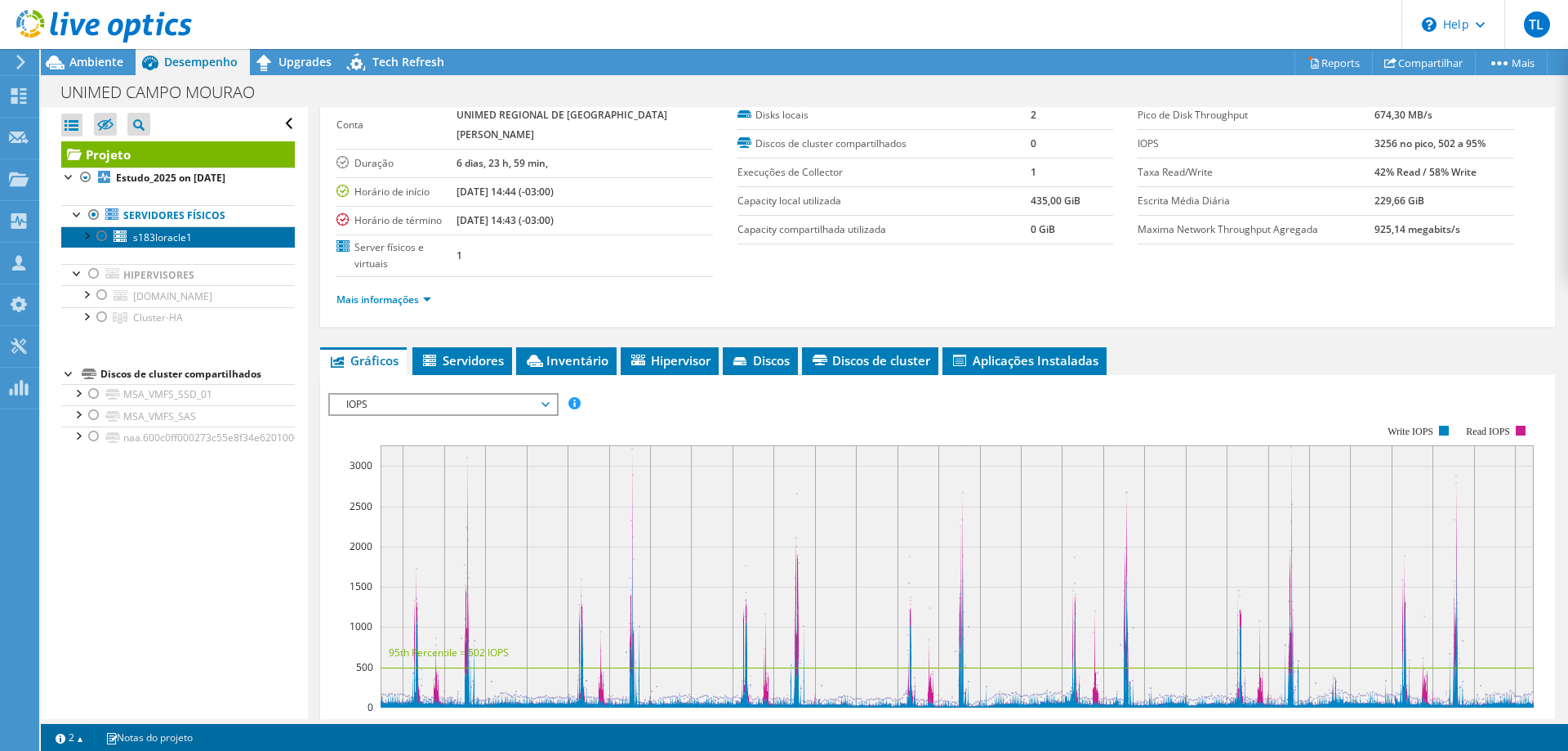
click at [160, 233] on span "s183loracle1" at bounding box center [161, 237] width 58 height 14
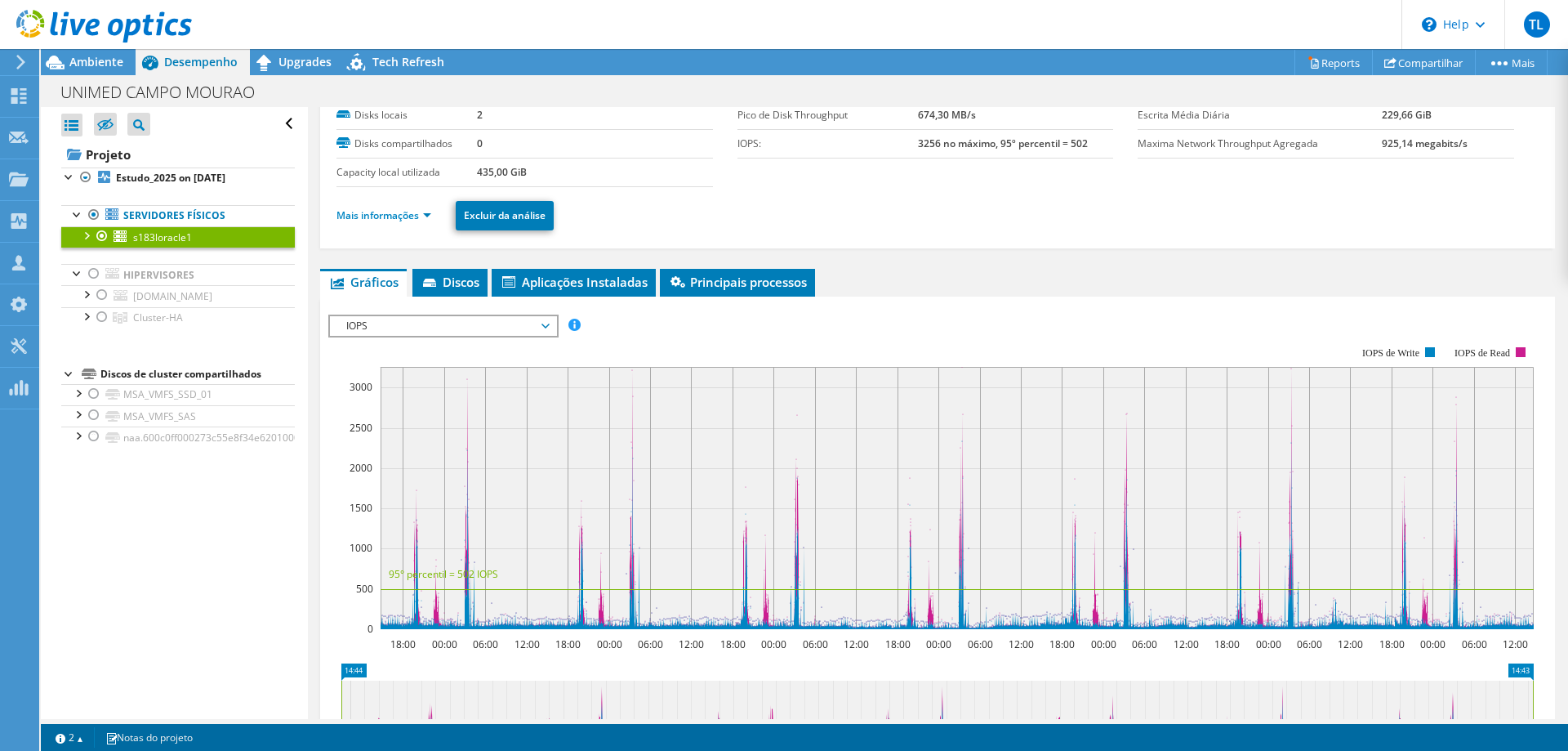
click at [91, 235] on div at bounding box center [86, 235] width 17 height 17
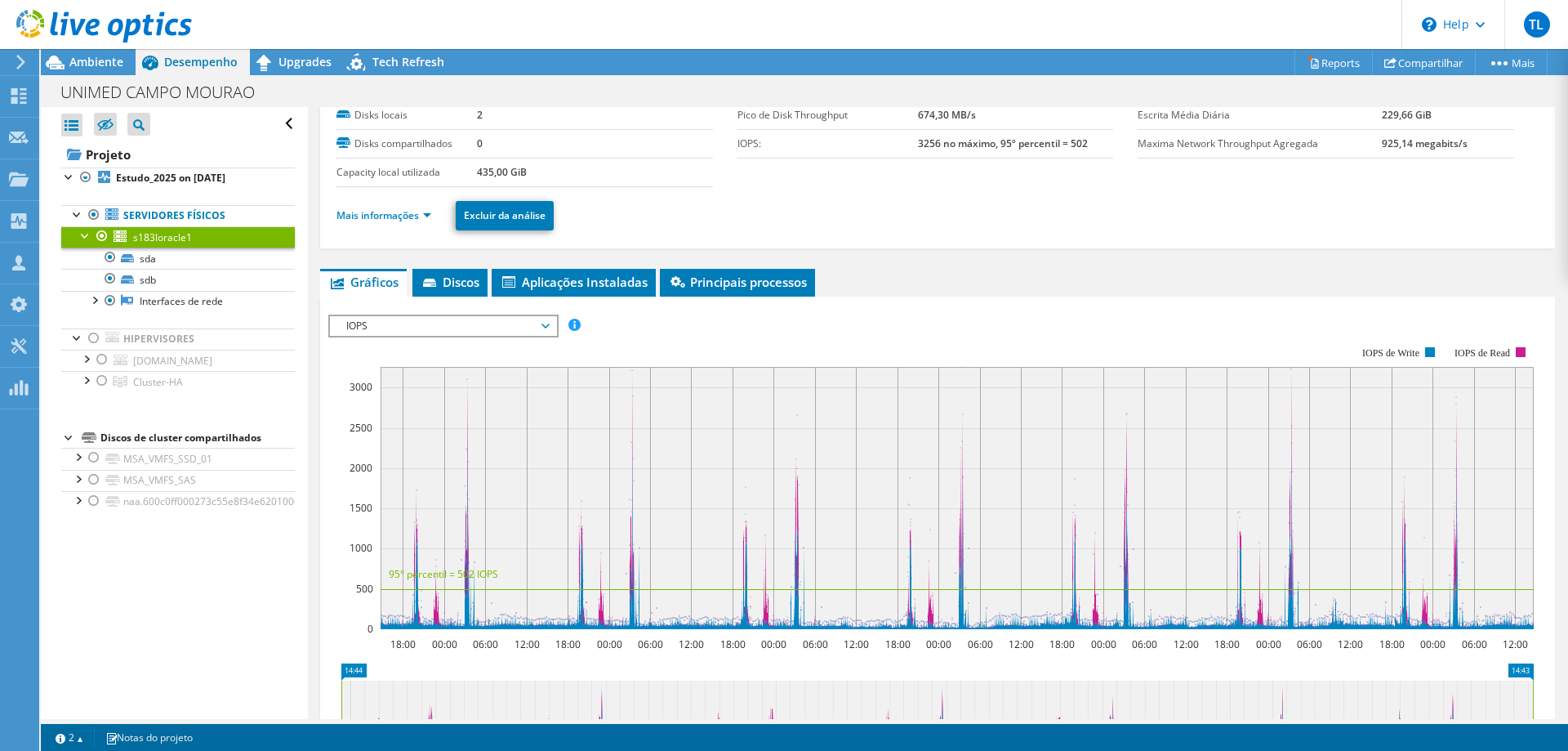
click at [91, 235] on div at bounding box center [86, 235] width 17 height 17
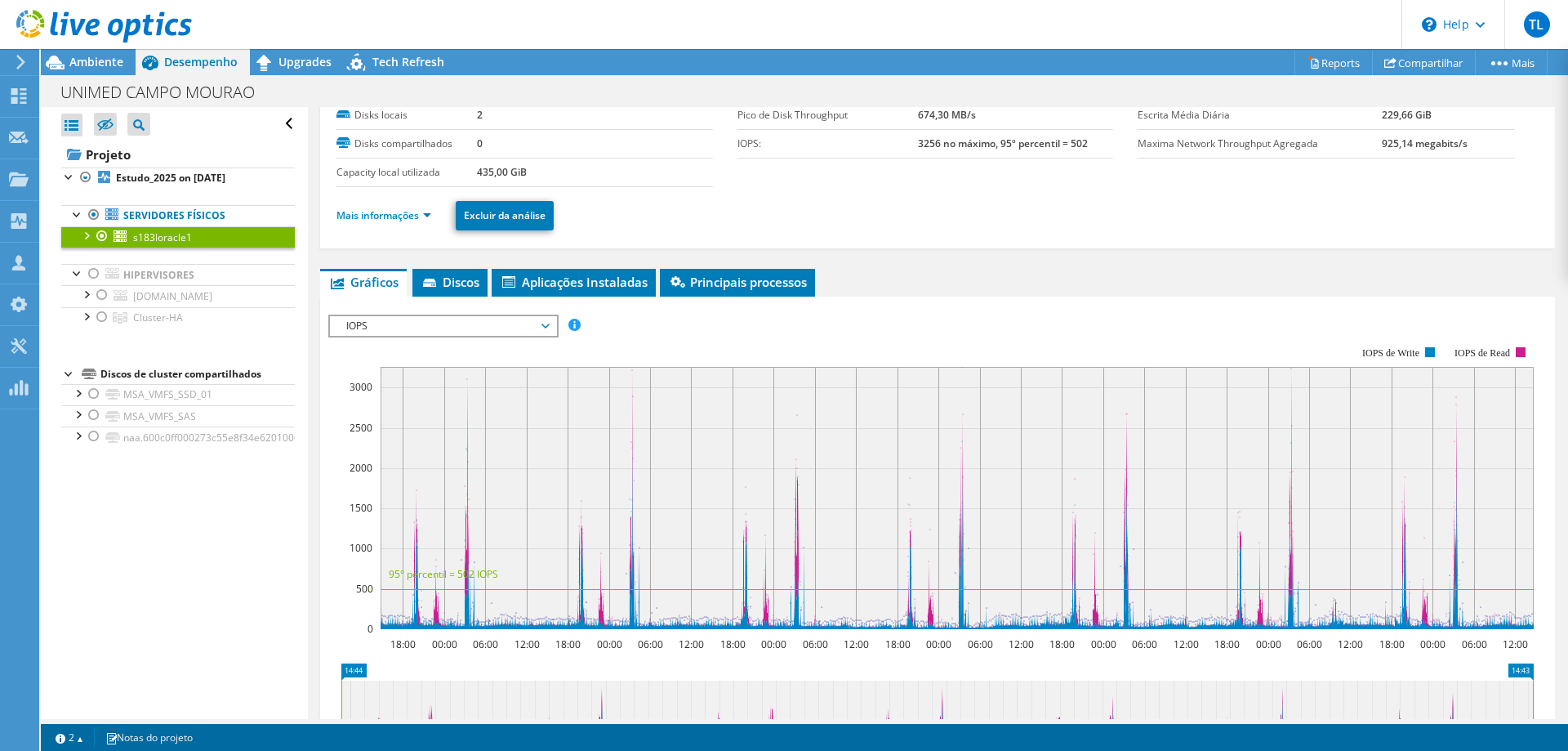
click at [382, 222] on li "Mais informações" at bounding box center [389, 215] width 105 height 18
click at [385, 214] on link "Mais informações" at bounding box center [384, 214] width 95 height 14
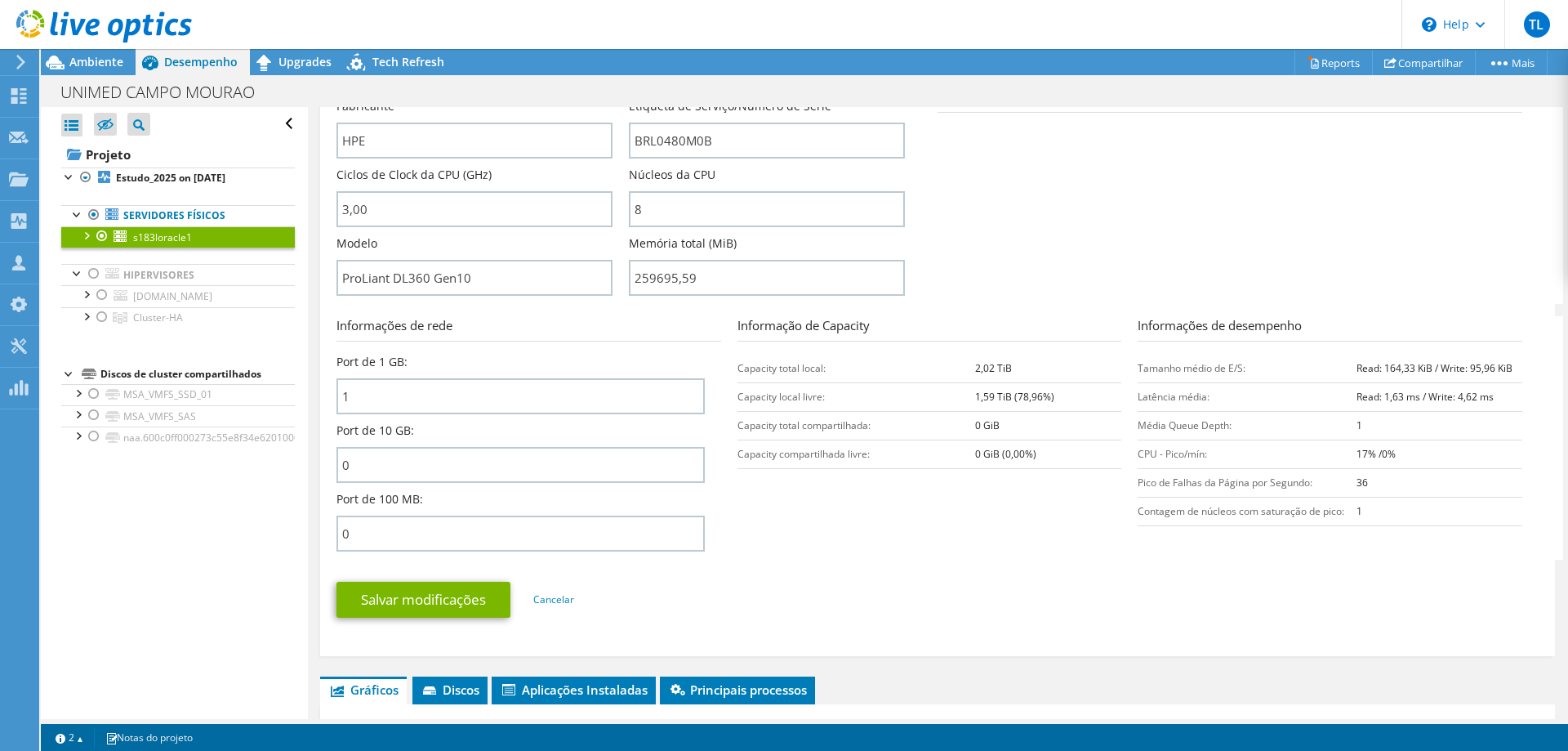
scroll to position [750, 0]
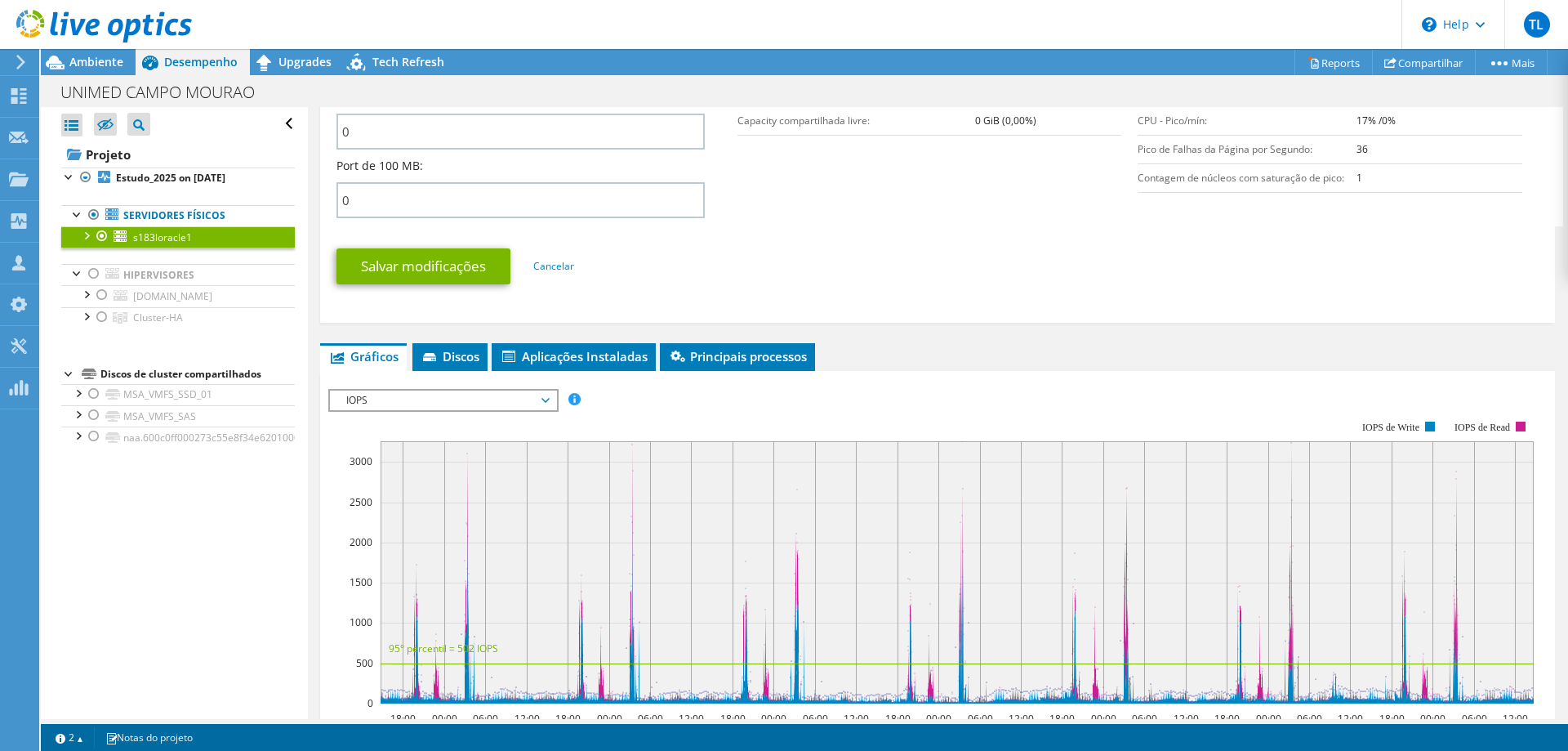
click at [442, 406] on span "IOPS" at bounding box center [443, 400] width 210 height 19
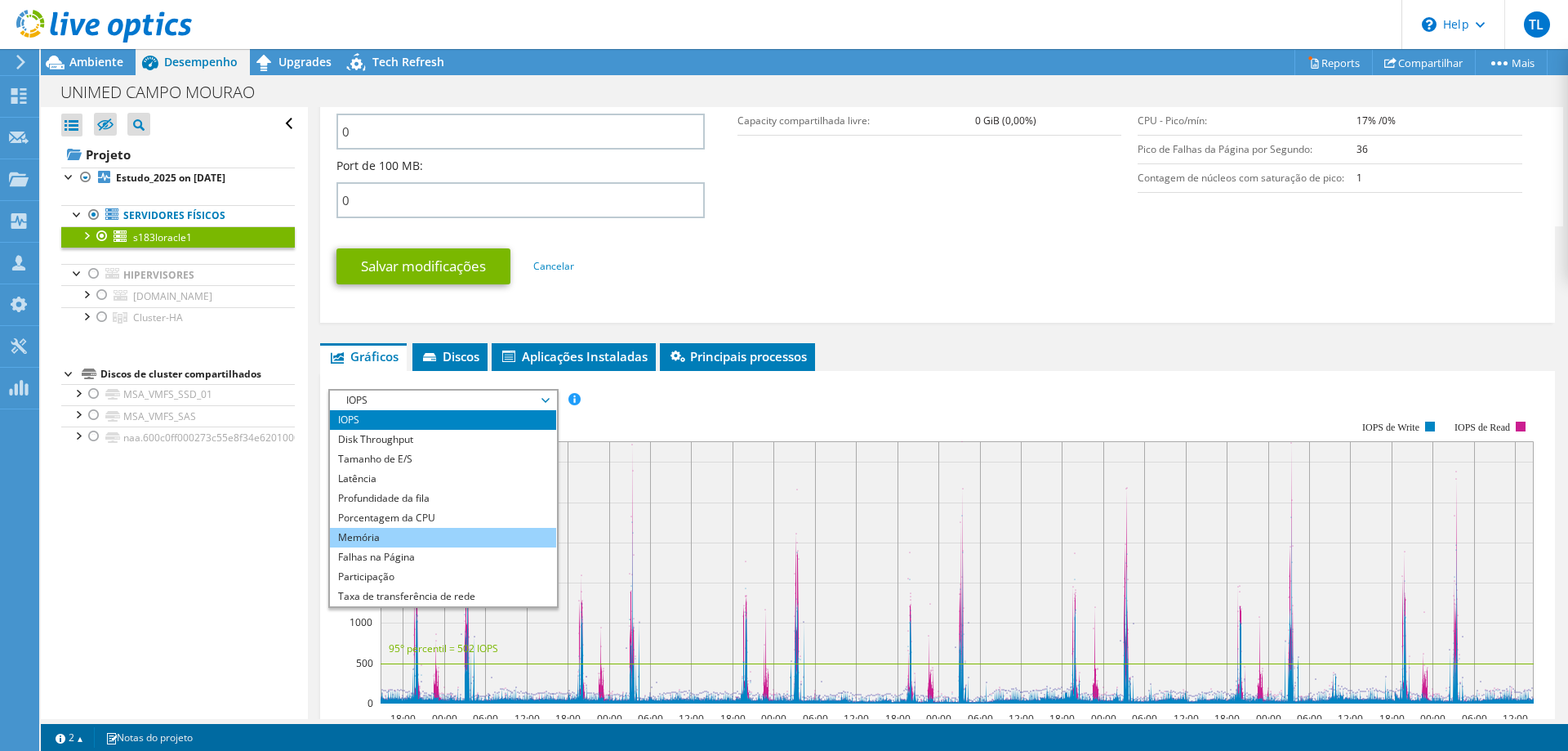
click at [389, 536] on li "Memória" at bounding box center [443, 537] width 226 height 19
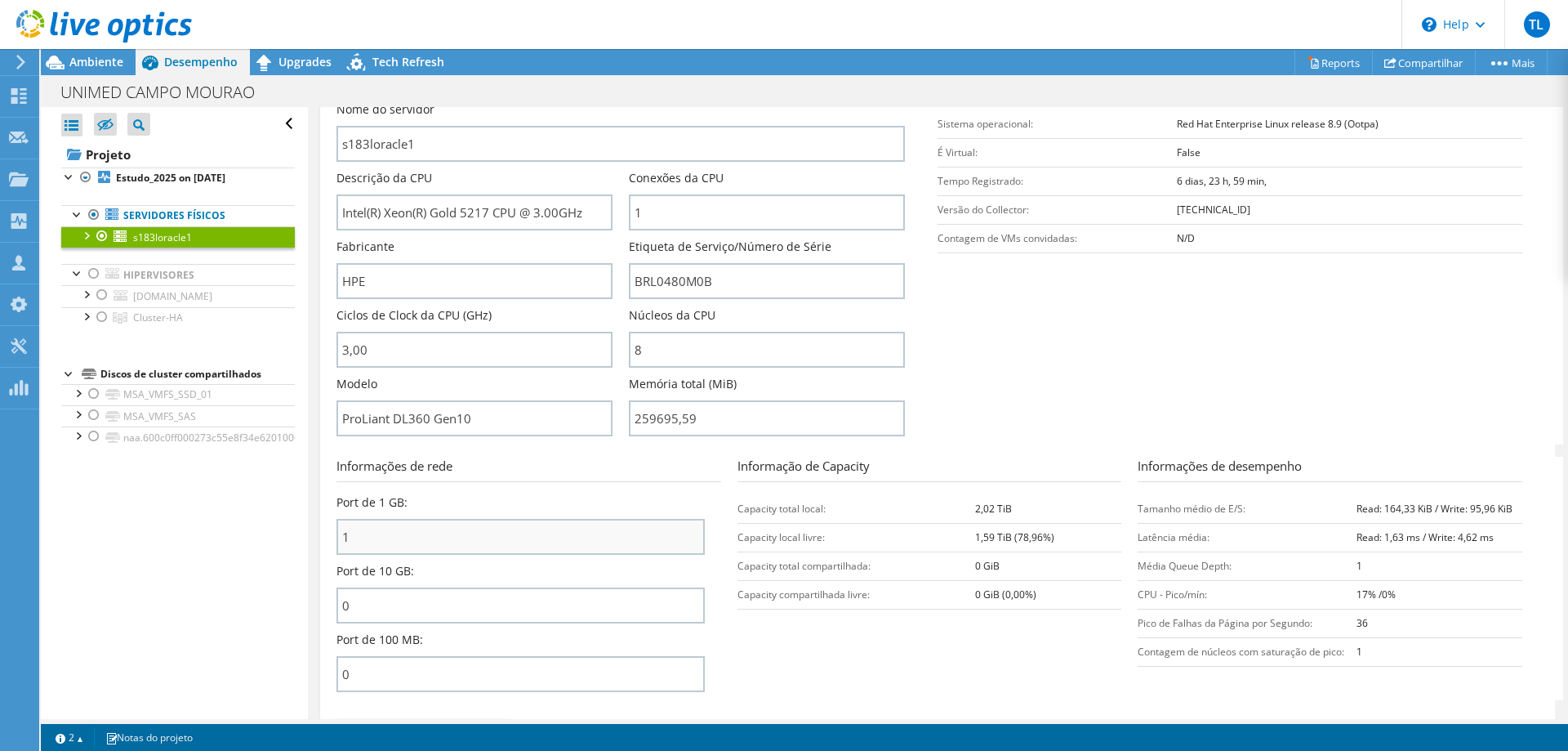
scroll to position [250, 0]
